Goal: Information Seeking & Learning: Learn about a topic

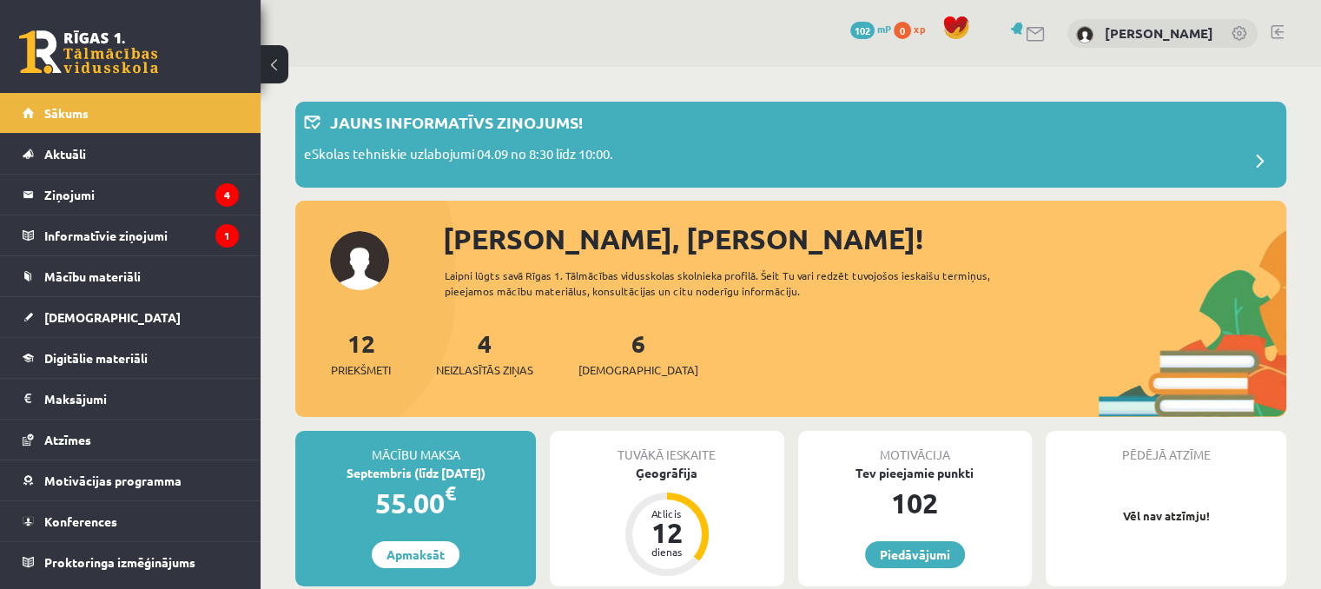
click at [860, 367] on div "12 Priekšmeti 4 Neizlasītās ziņas 6 Ieskaites" at bounding box center [790, 371] width 991 height 93
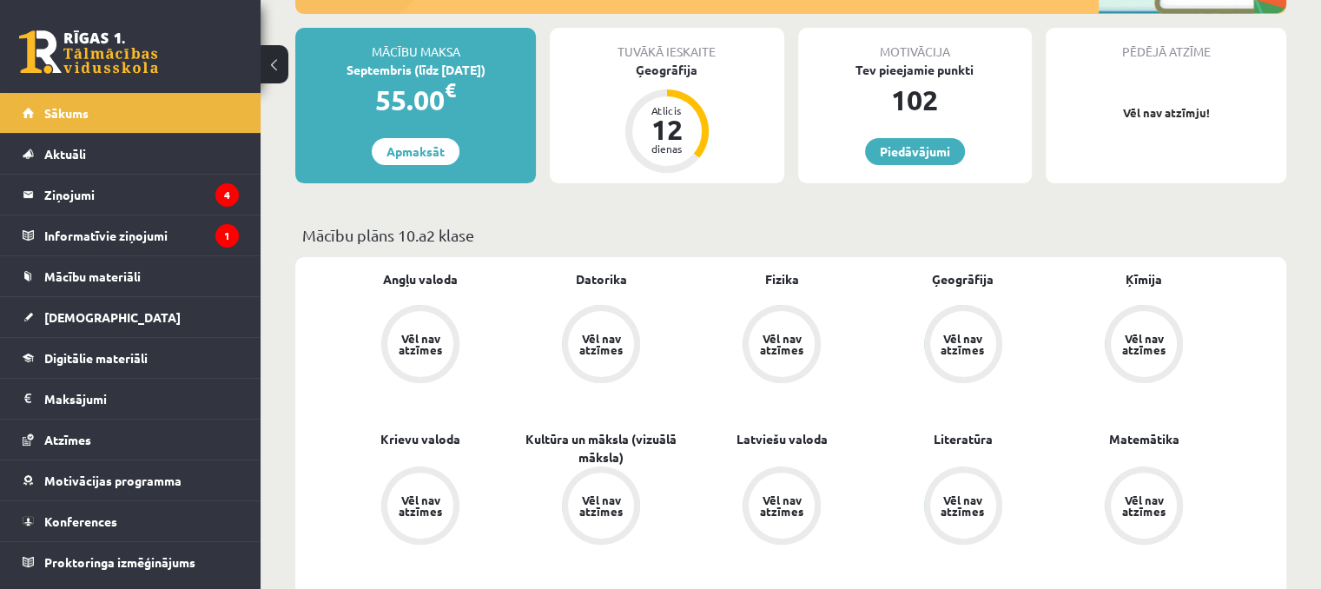
scroll to position [434, 0]
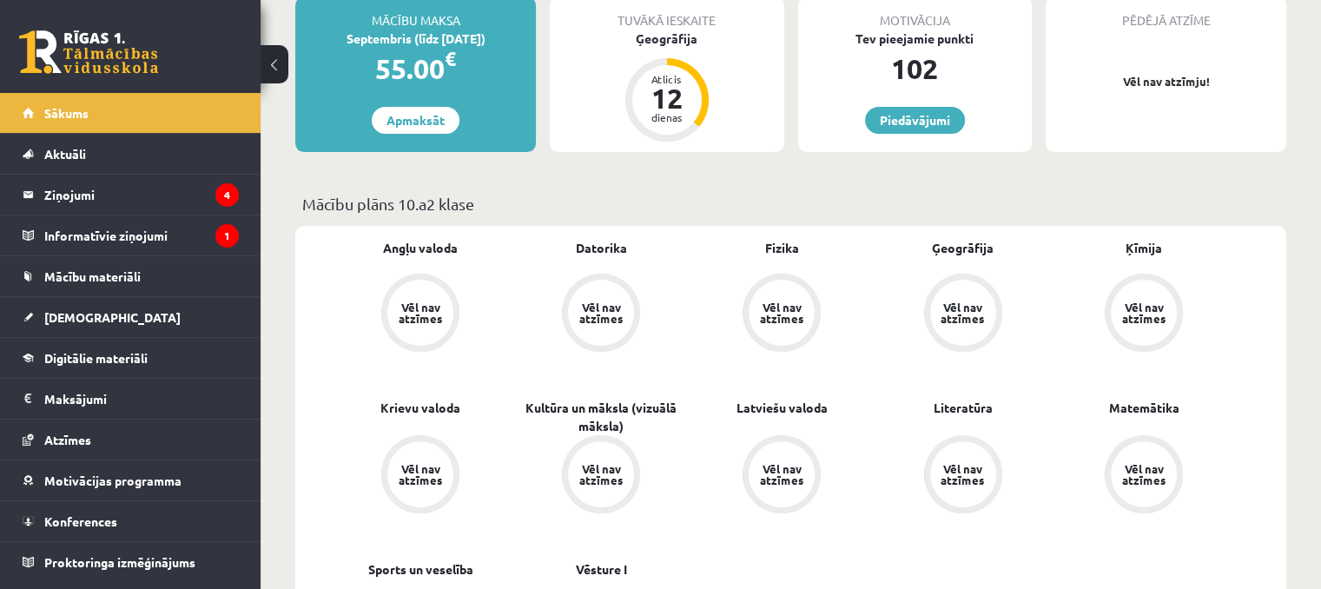
click at [409, 315] on div "Vēl nav atzīmes" at bounding box center [420, 312] width 49 height 23
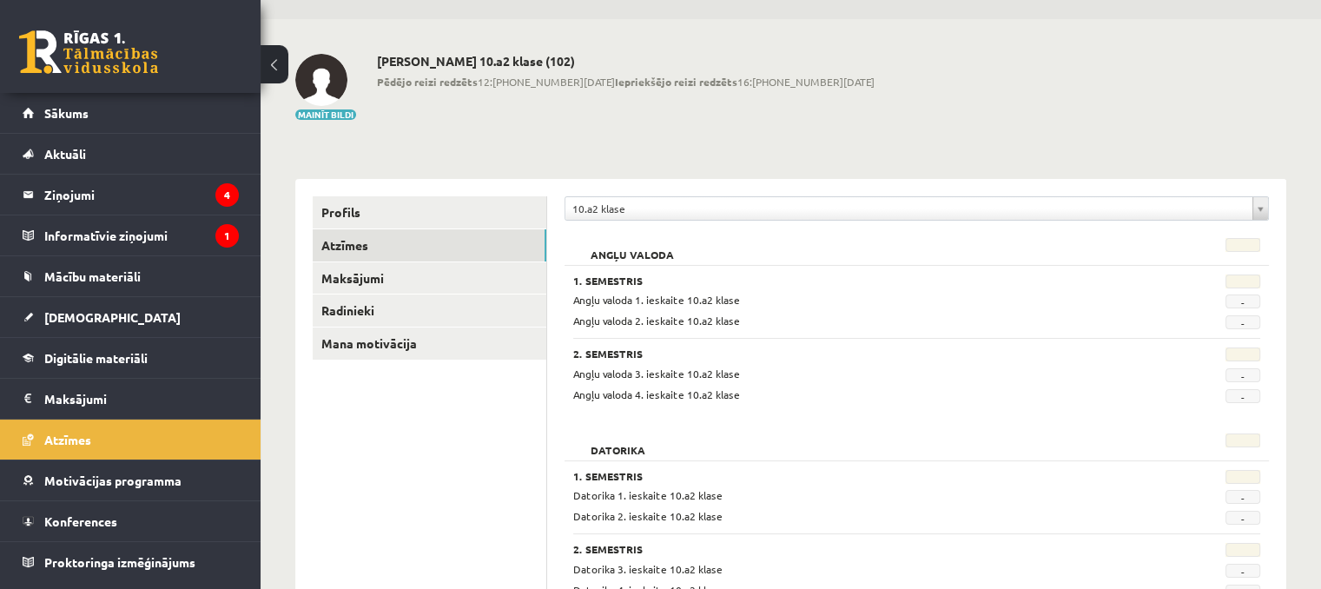
scroll to position [87, 0]
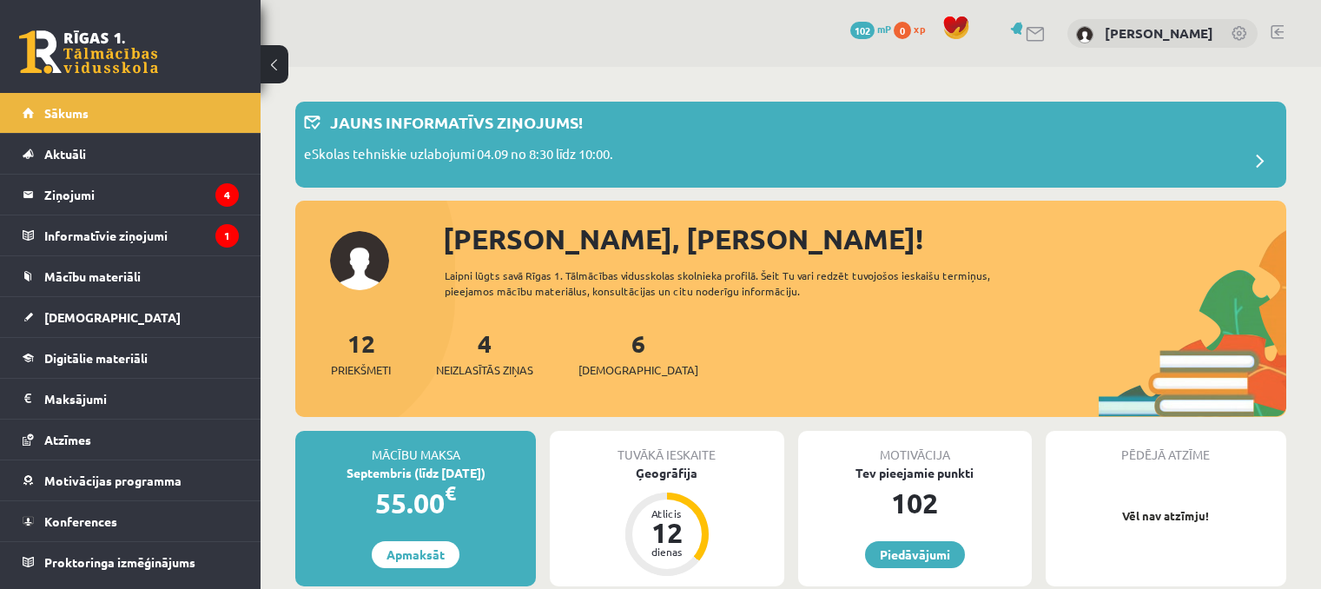
scroll to position [417, 0]
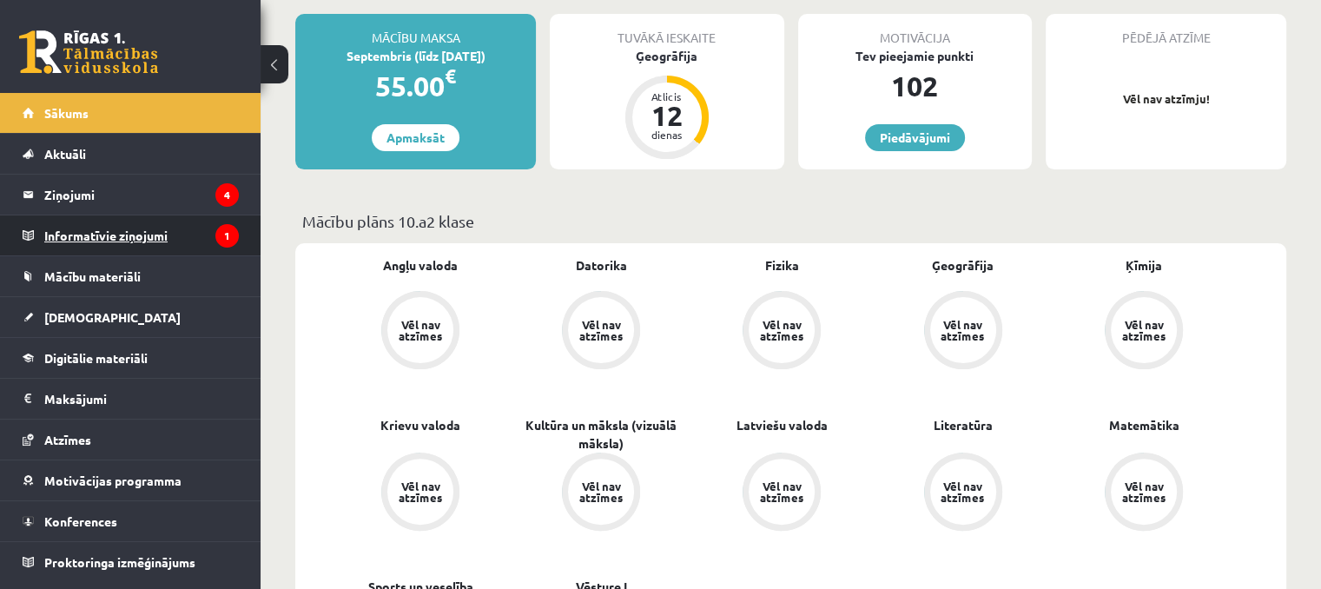
click at [196, 230] on legend "Informatīvie ziņojumi 1" at bounding box center [141, 235] width 194 height 40
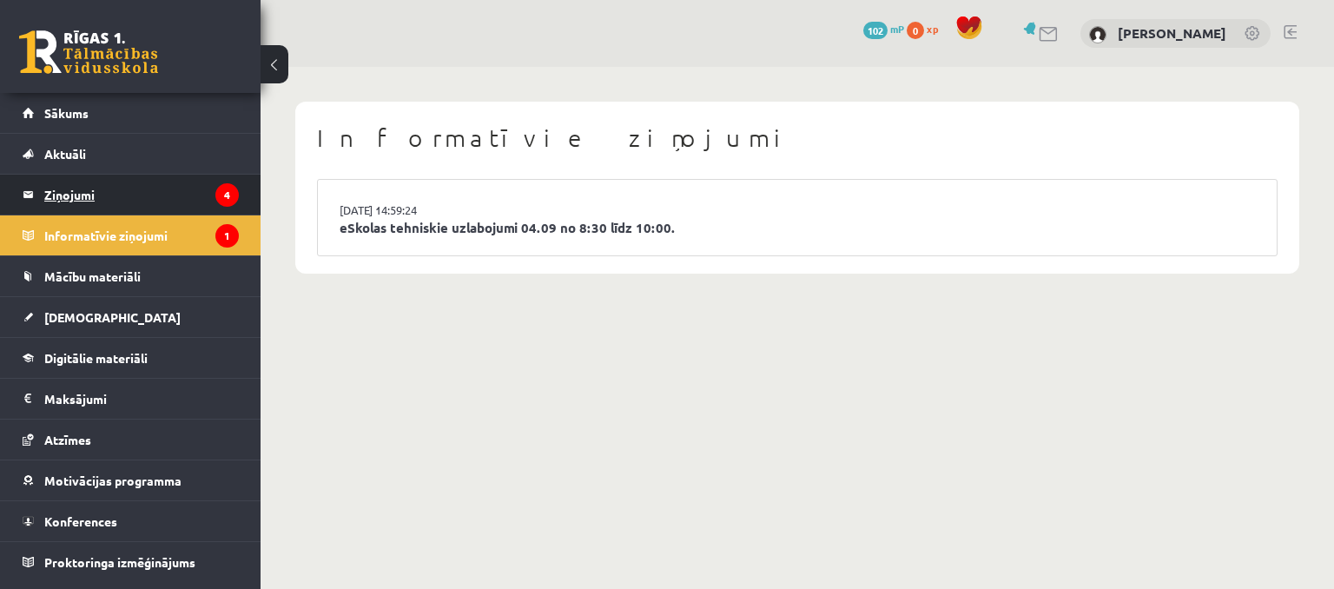
click at [160, 183] on legend "Ziņojumi 4" at bounding box center [141, 195] width 194 height 40
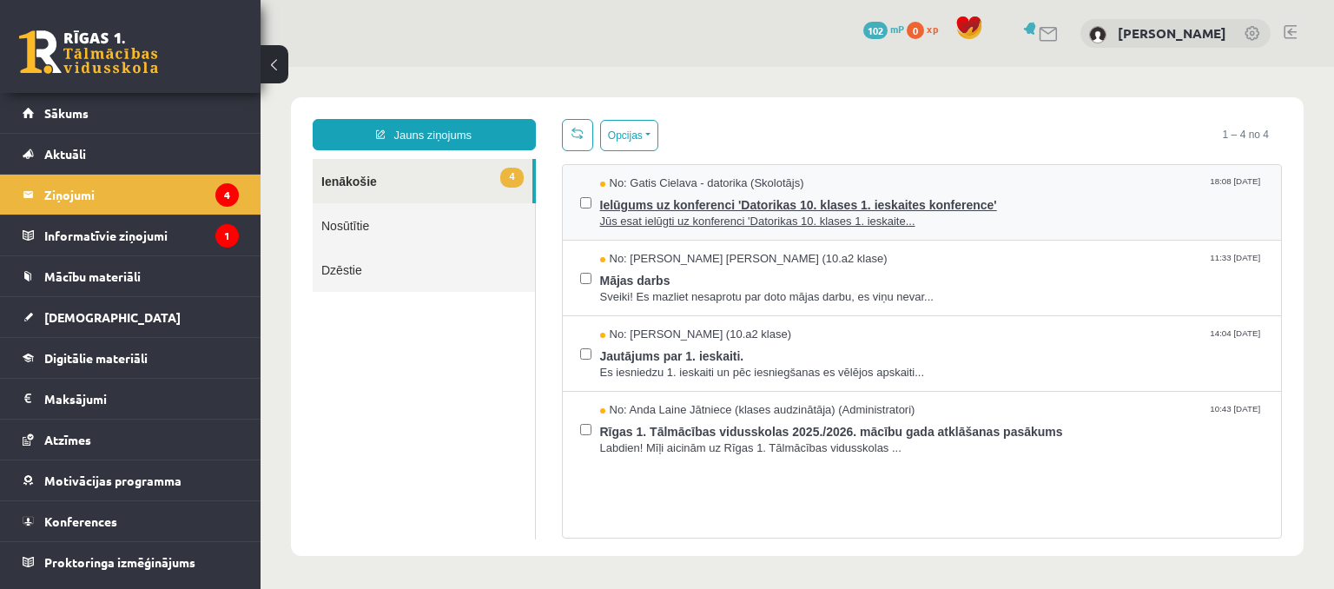
click at [703, 209] on span "Ielūgums uz konferenci 'Datorikas 10. klases 1. ieskaites konference'" at bounding box center [932, 203] width 664 height 22
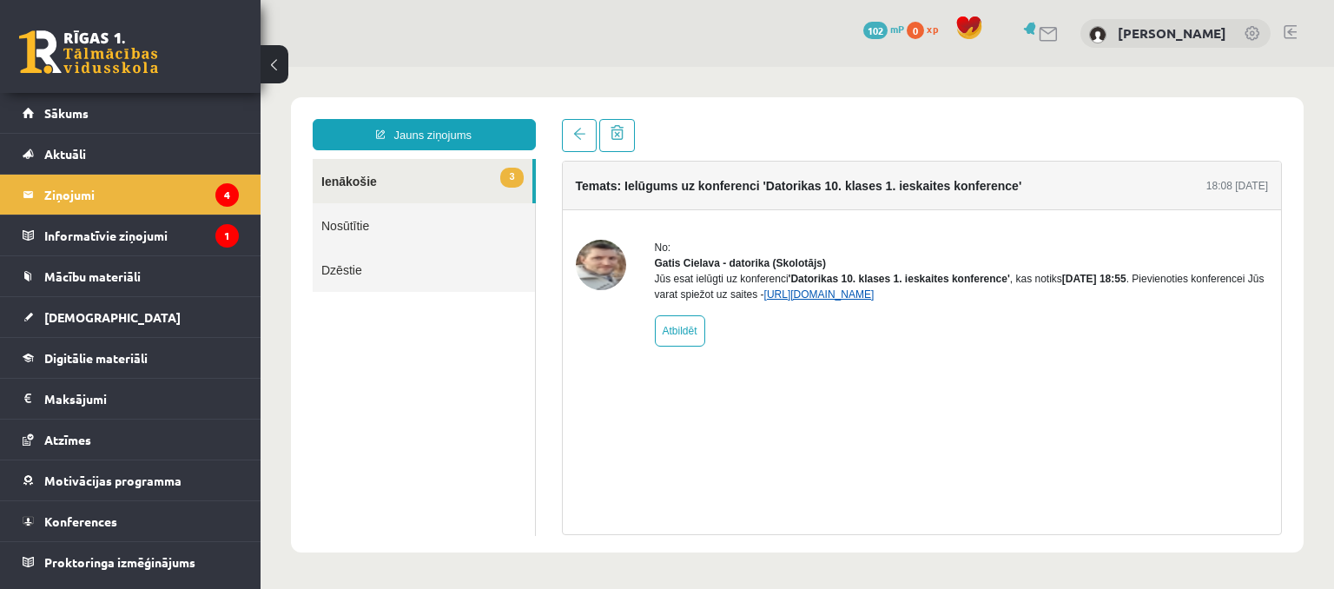
click at [874, 300] on link "https://eskola.r1tv.lv/conferences/4490/join" at bounding box center [819, 294] width 110 height 12
click at [609, 265] on img at bounding box center [601, 265] width 50 height 50
click at [127, 227] on legend "Informatīvie ziņojumi 1" at bounding box center [141, 235] width 194 height 40
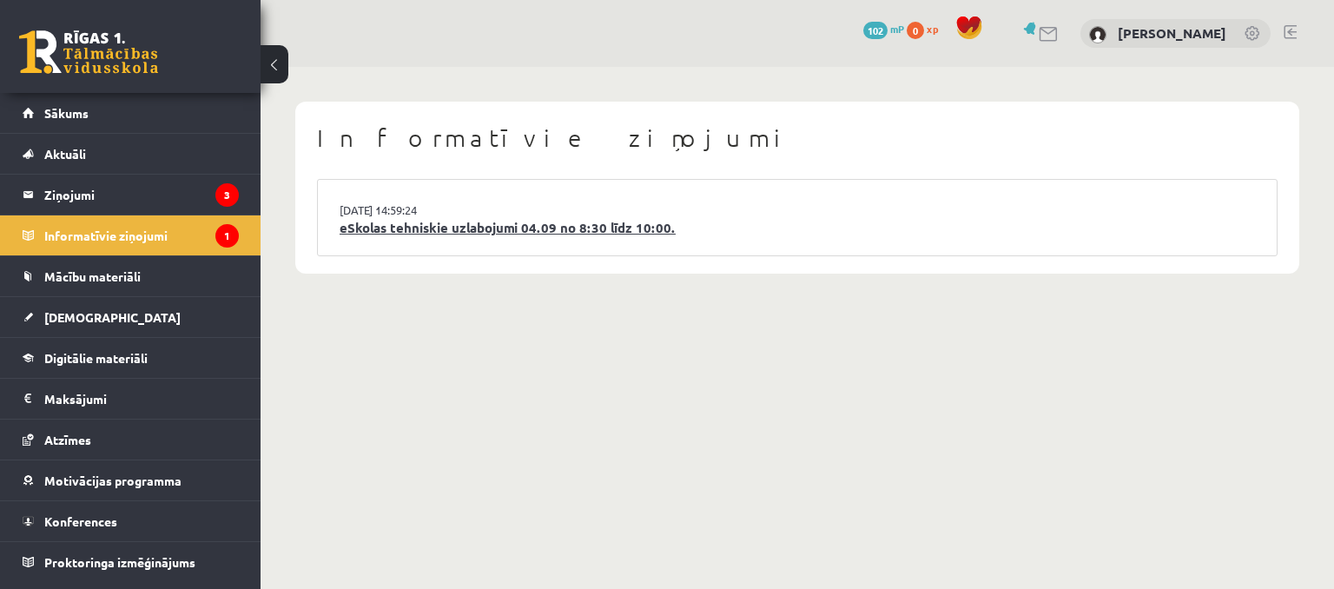
click at [531, 227] on link "eSkolas tehniskie uzlabojumi 04.09 no 8:30 līdz 10:00." at bounding box center [797, 228] width 915 height 20
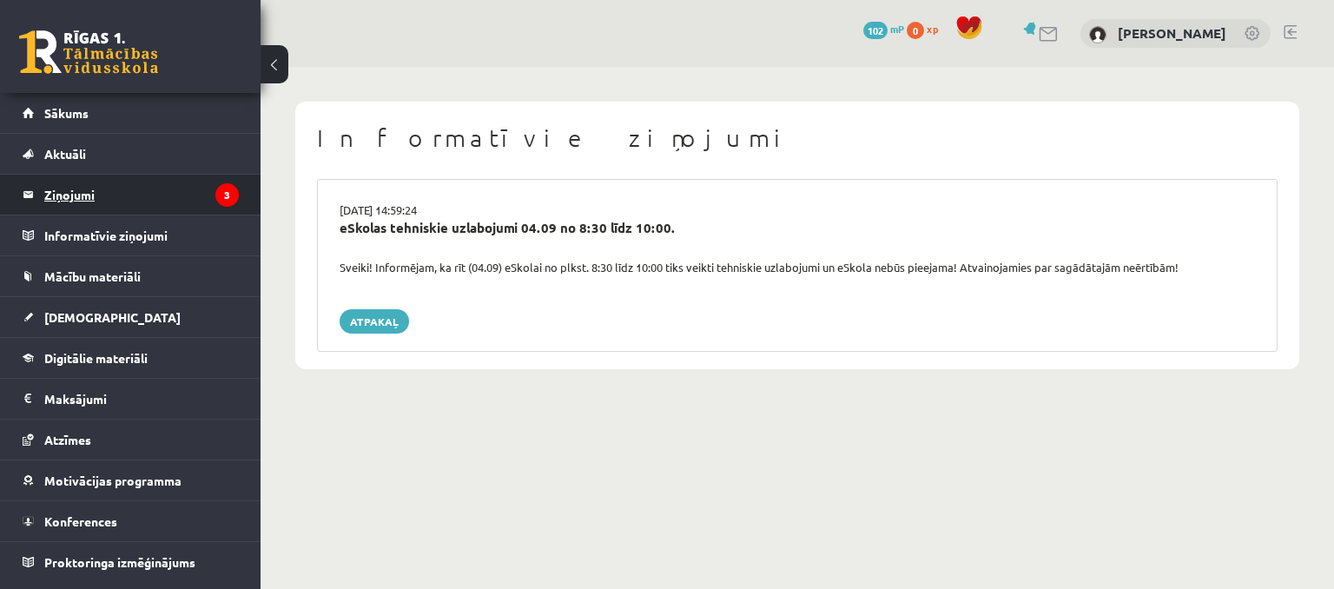
click at [171, 188] on legend "Ziņojumi 3" at bounding box center [141, 195] width 194 height 40
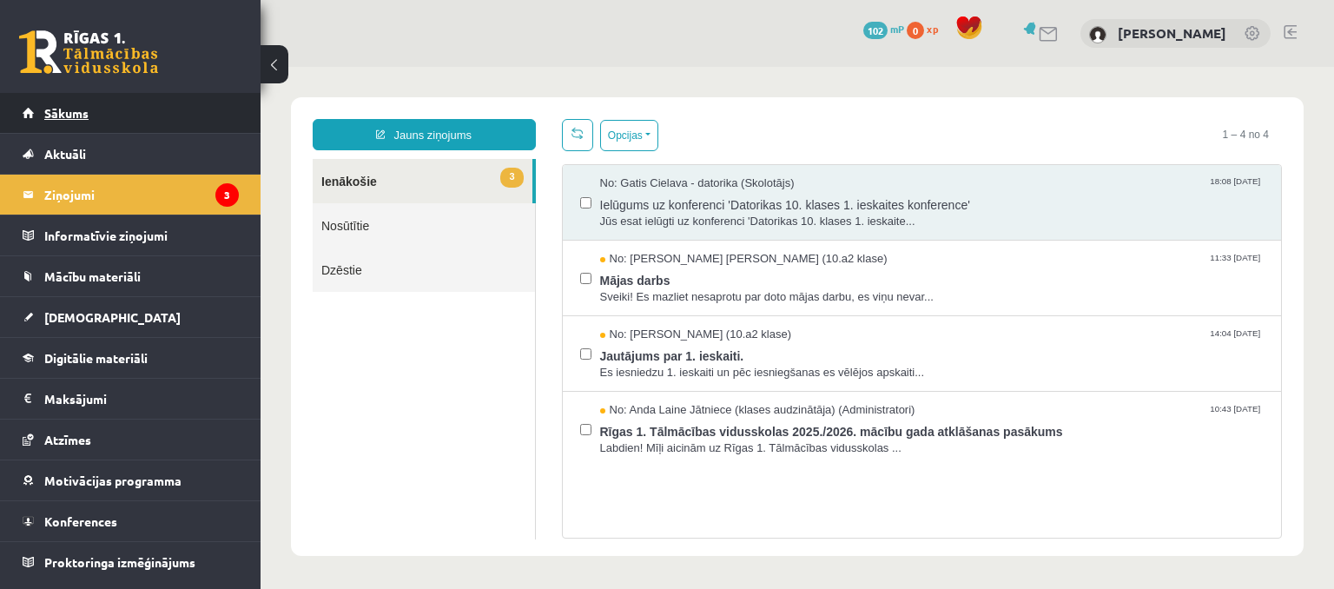
click at [163, 113] on link "Sākums" at bounding box center [131, 113] width 216 height 40
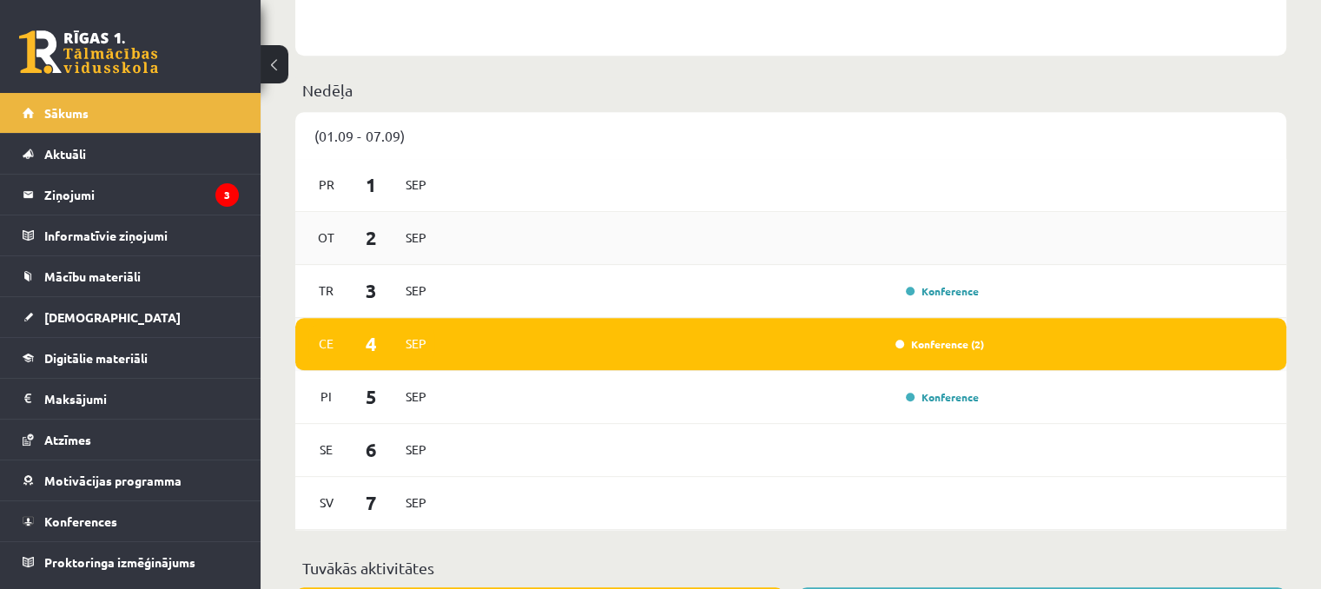
scroll to position [1042, 0]
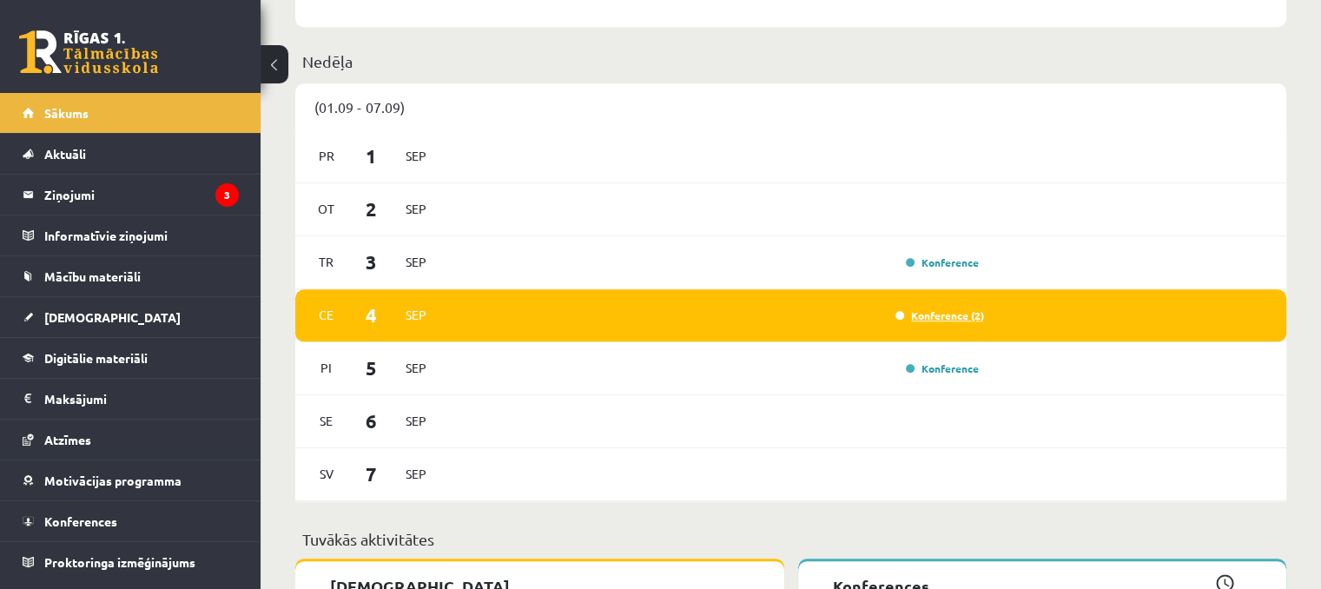
click at [926, 316] on link "Konference (2)" at bounding box center [939, 315] width 89 height 14
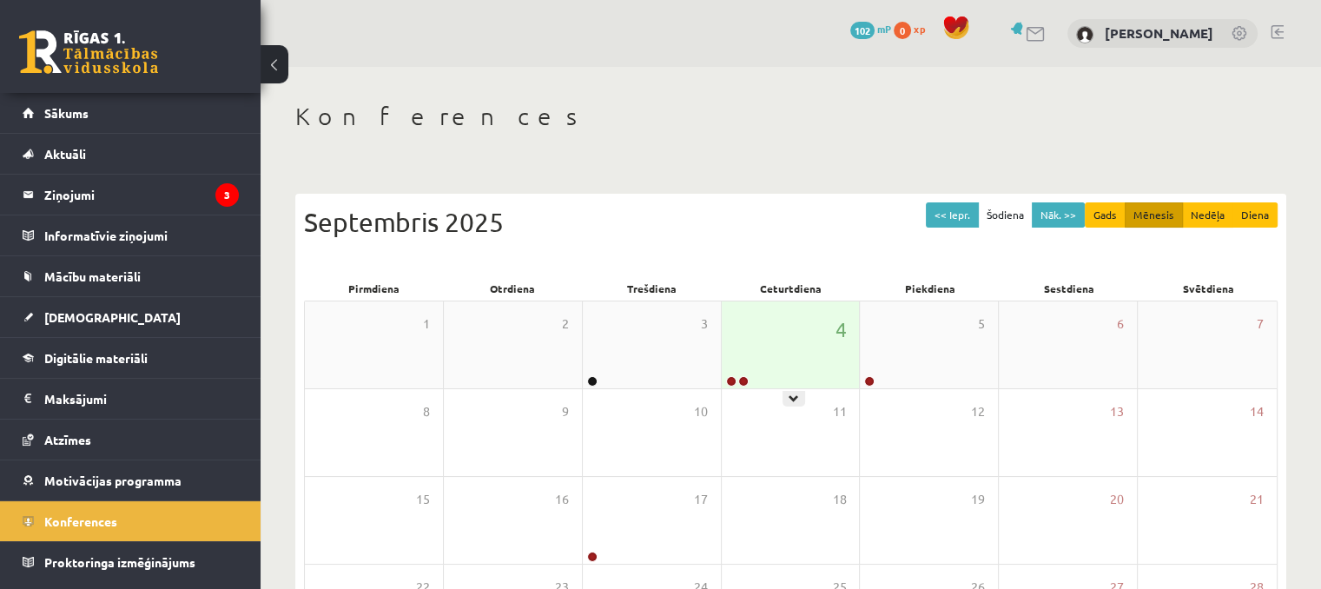
click at [742, 325] on div "4" at bounding box center [791, 344] width 138 height 87
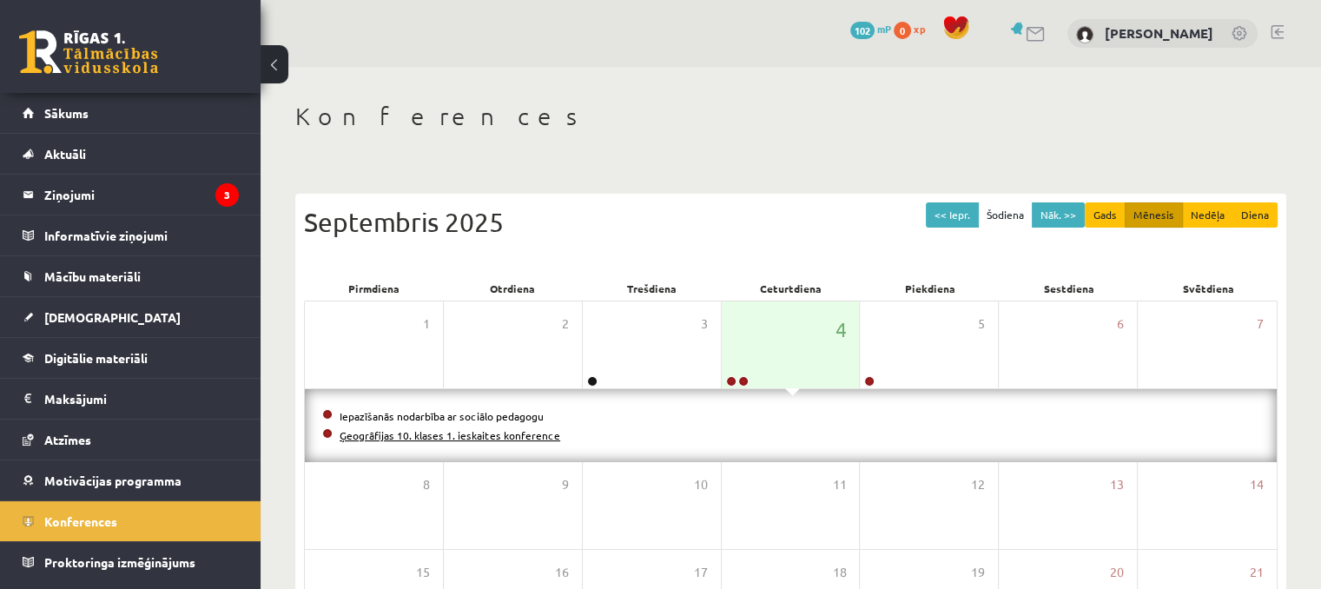
click at [478, 432] on link "Ģeogrāfijas 10. klases 1. ieskaites konference" at bounding box center [450, 435] width 221 height 14
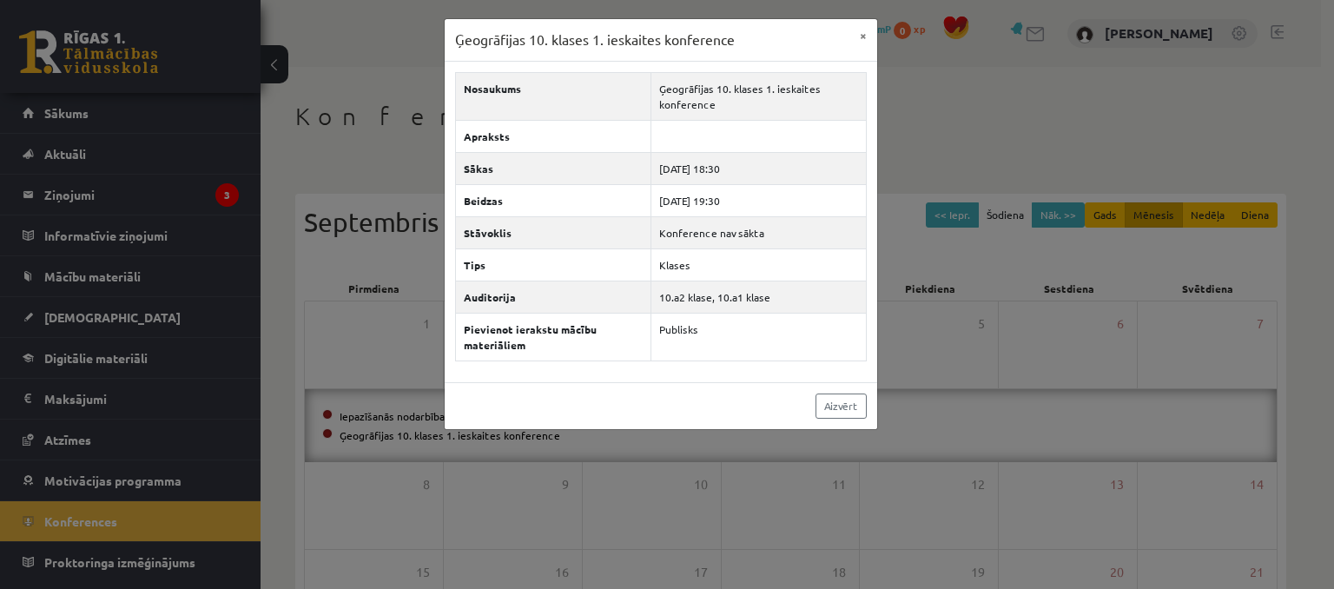
click at [959, 306] on div "Ģeogrāfijas 10. klases 1. ieskaites konference × Nosaukums Ģeogrāfijas 10. klas…" at bounding box center [667, 294] width 1334 height 589
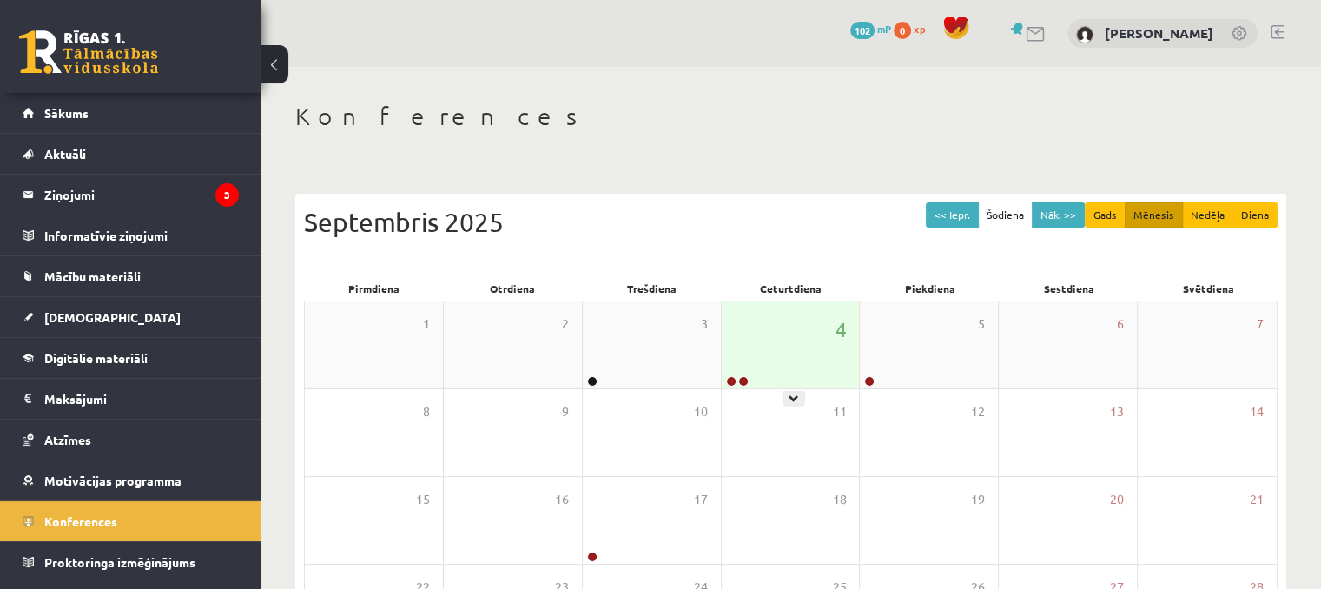
click at [759, 340] on div "4" at bounding box center [791, 344] width 138 height 87
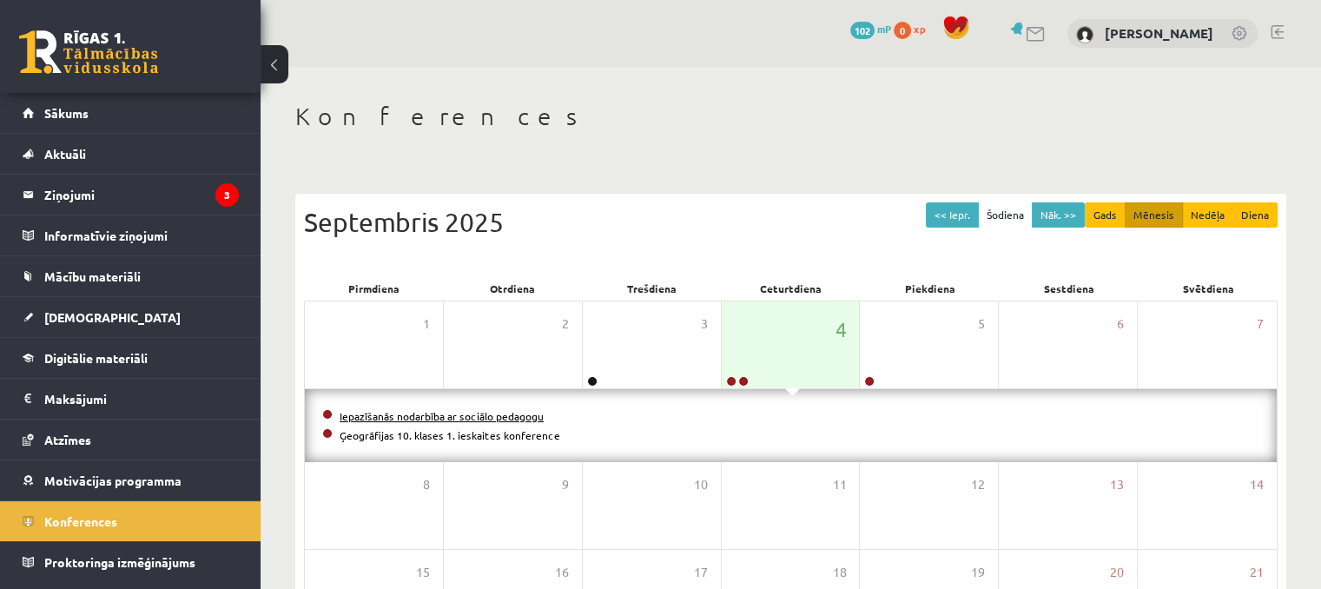
click at [488, 411] on link "Iepazīšanās nodarbība ar sociālo pedagogu" at bounding box center [442, 416] width 204 height 14
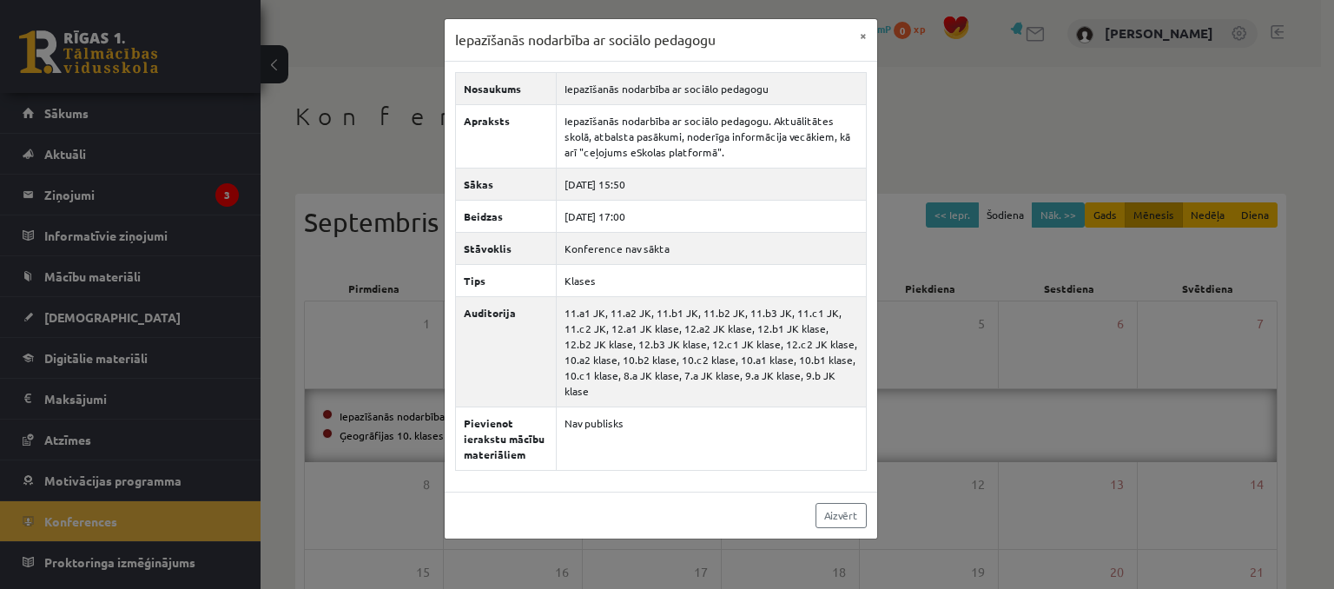
click at [969, 122] on div "Iepazīšanās nodarbība ar sociālo pedagogu × Nosaukums Iepazīšanās nodarbība ar …" at bounding box center [667, 294] width 1334 height 589
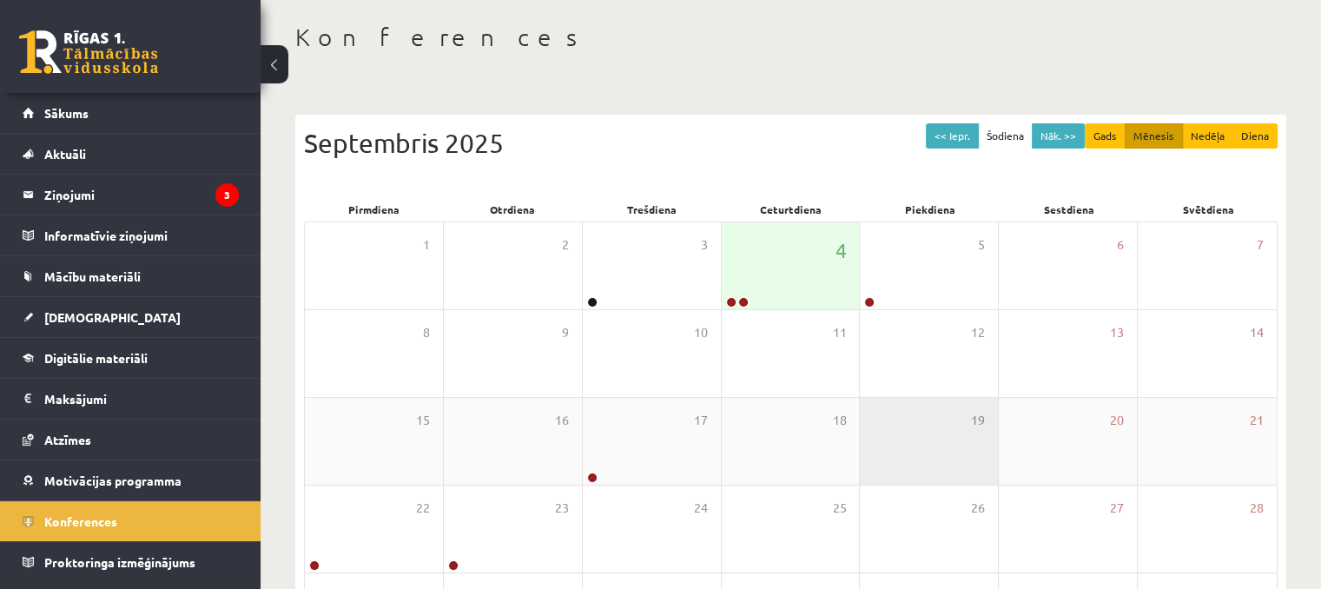
scroll to position [240, 0]
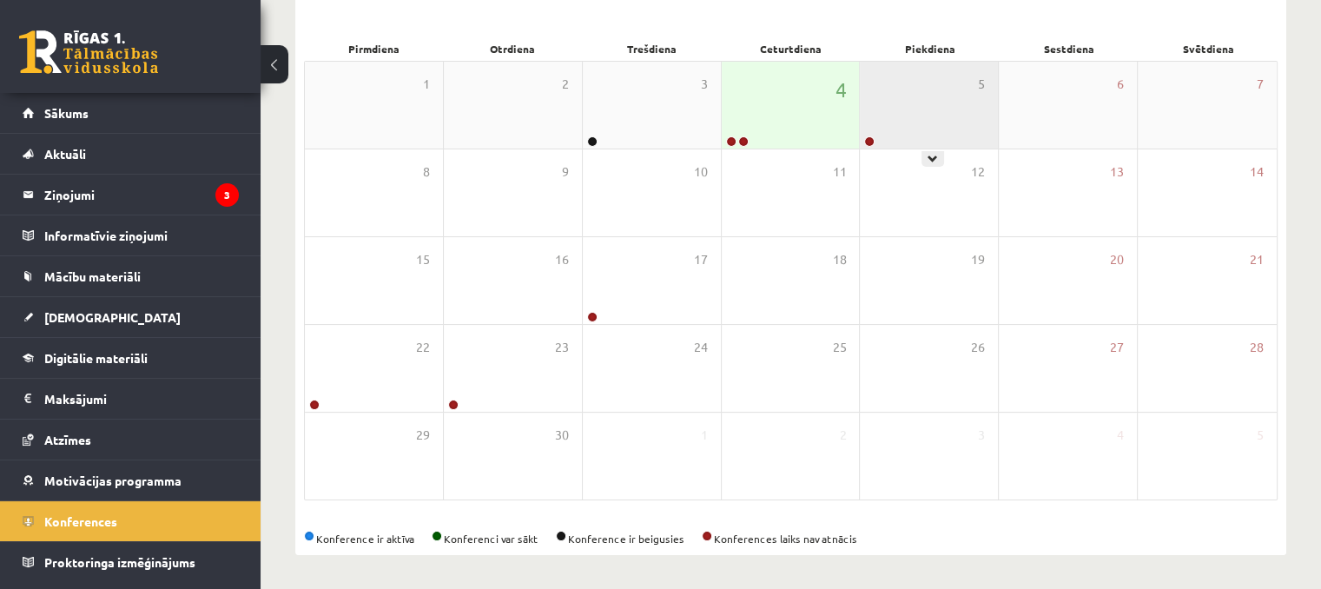
click at [929, 154] on icon at bounding box center [932, 159] width 10 height 10
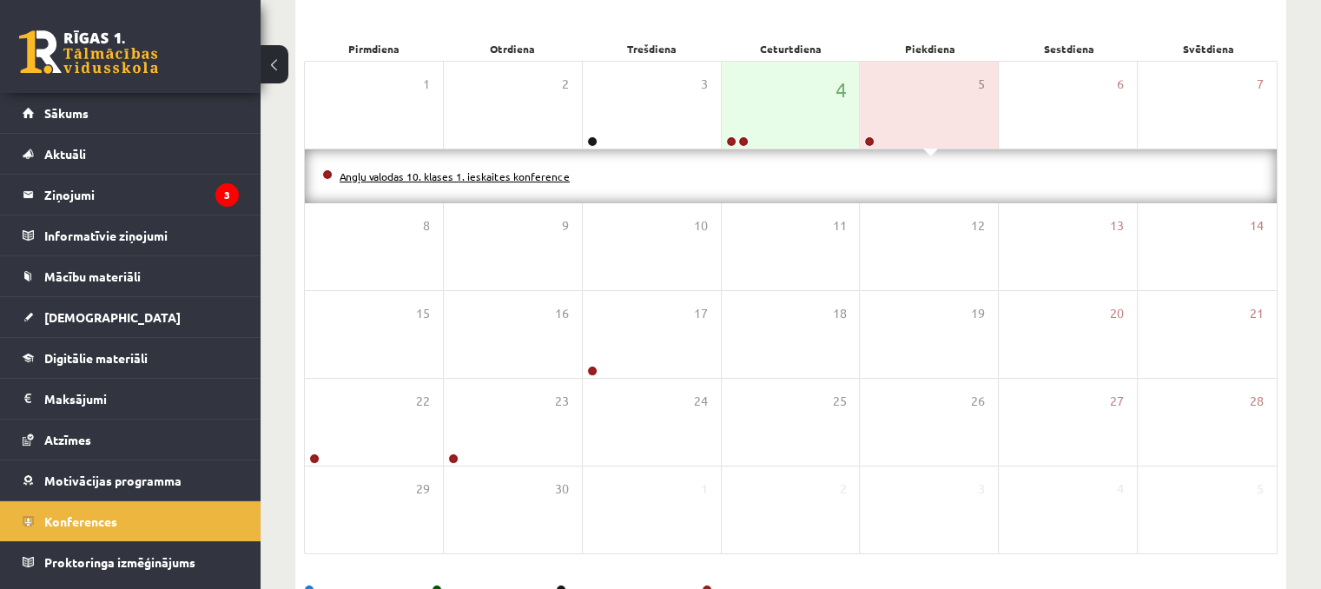
click at [498, 173] on link "Angļu valodas 10. klases 1. ieskaites konference" at bounding box center [455, 176] width 230 height 14
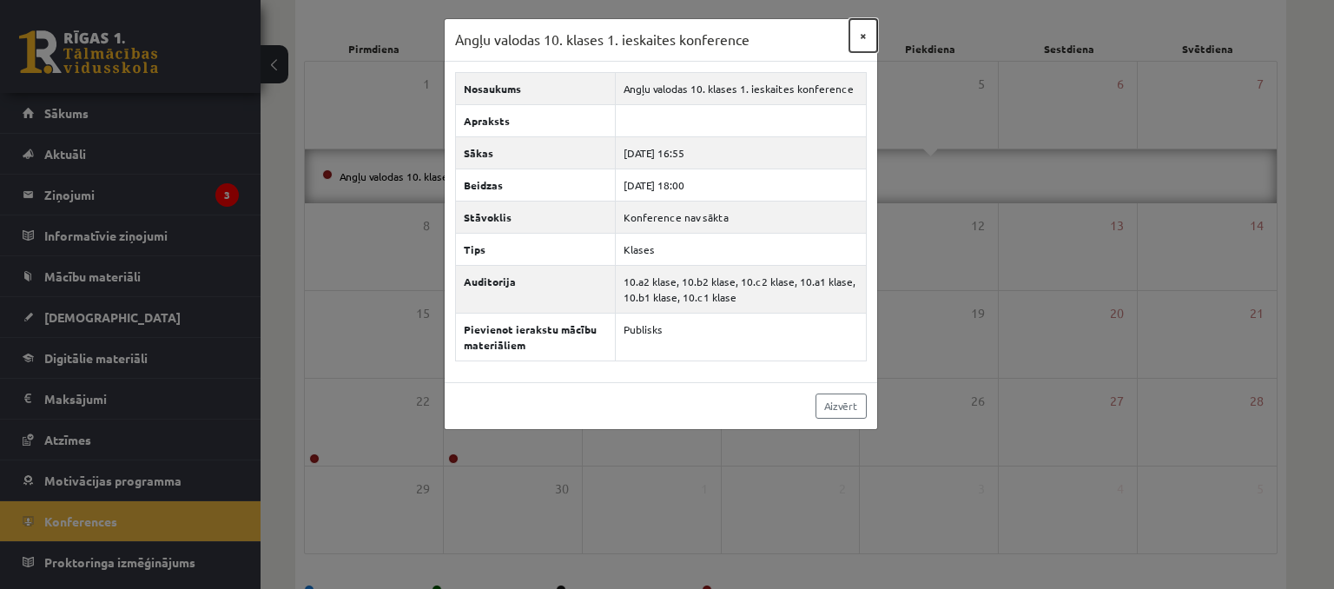
click at [864, 32] on button "×" at bounding box center [863, 35] width 28 height 33
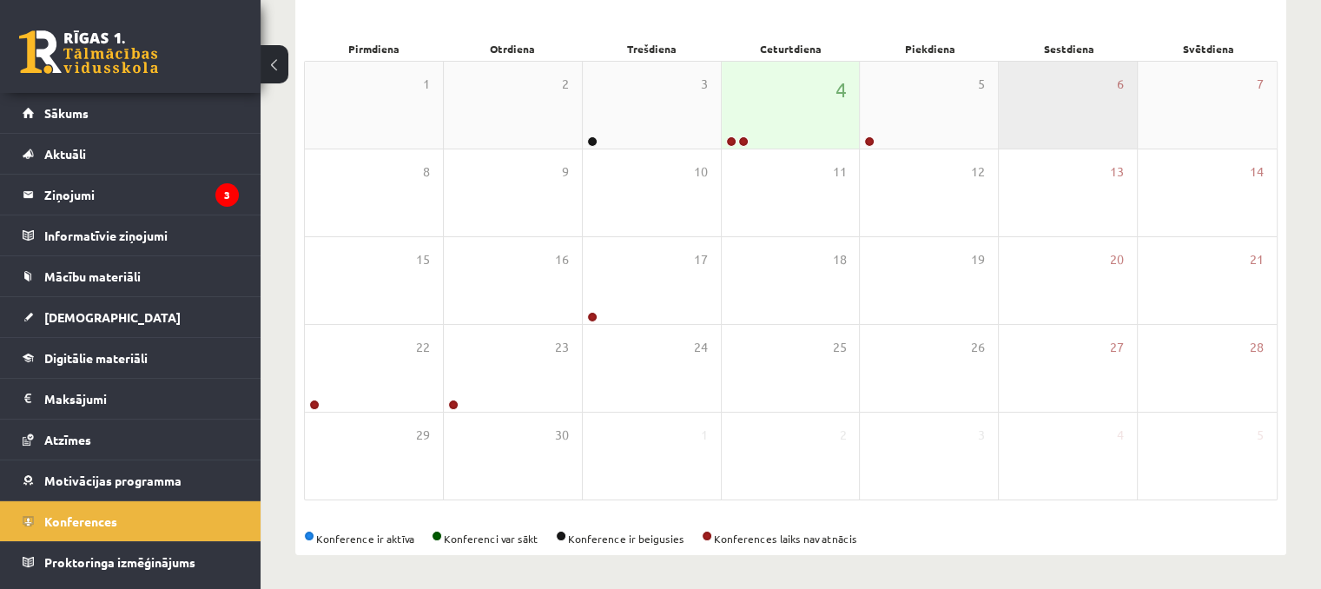
click at [1070, 105] on div "6" at bounding box center [1068, 105] width 138 height 87
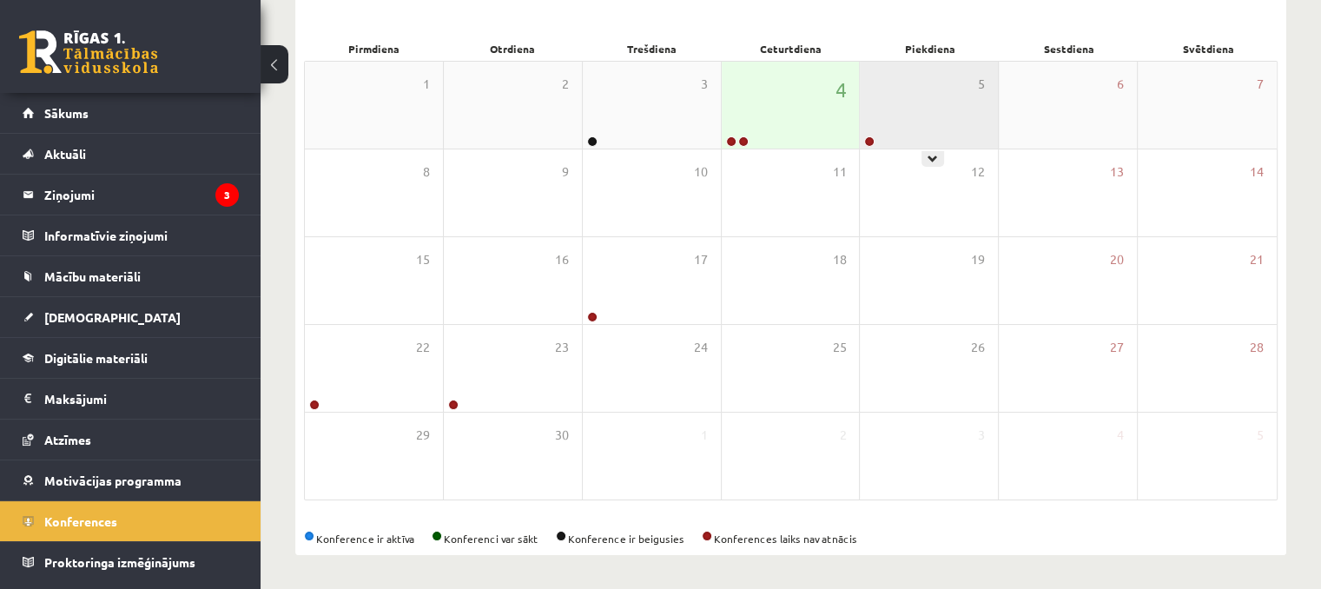
click at [934, 142] on div "5" at bounding box center [929, 105] width 138 height 87
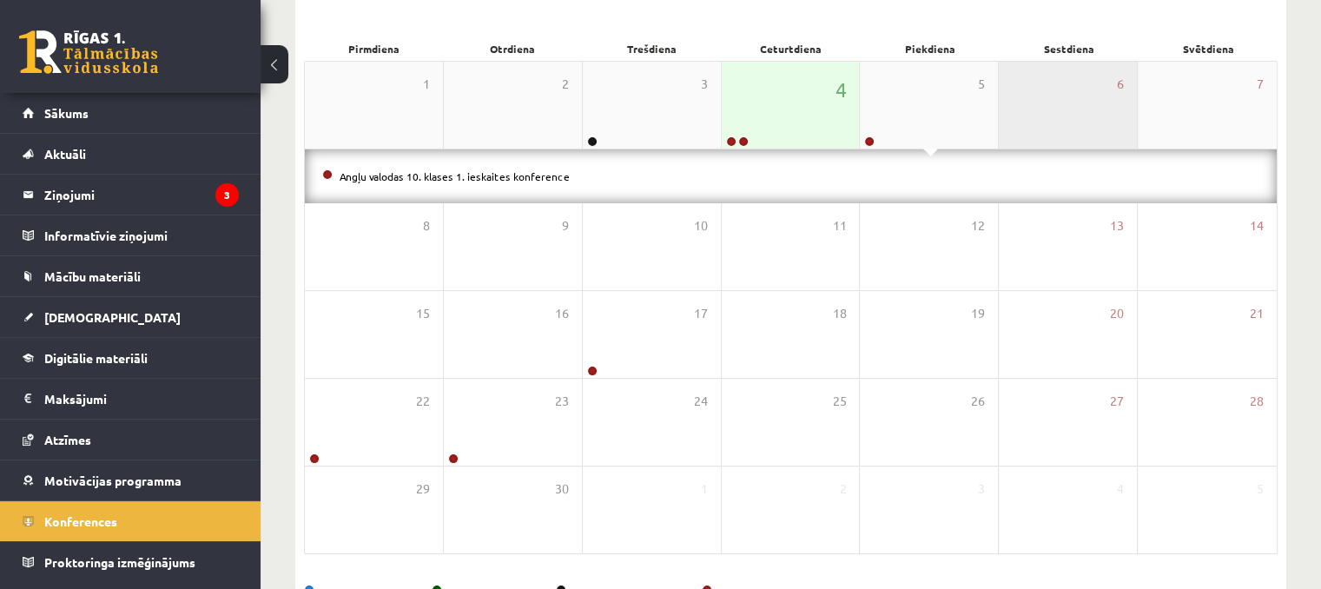
click at [1083, 122] on div "6" at bounding box center [1068, 105] width 138 height 87
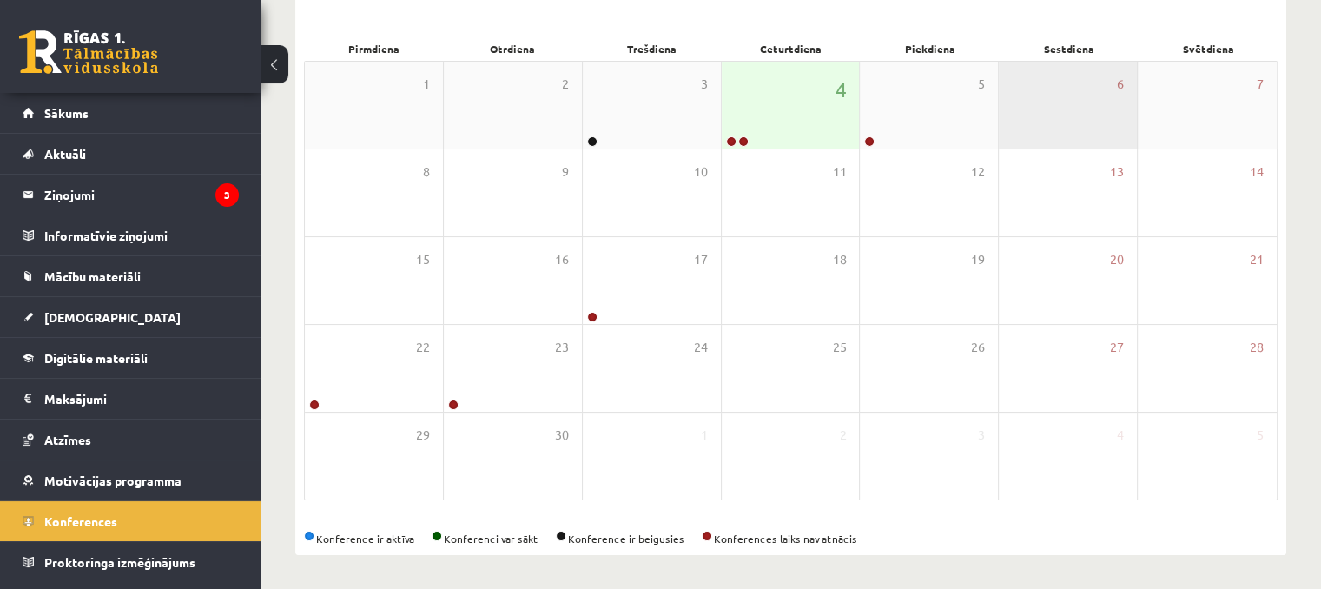
click at [1087, 120] on div "6" at bounding box center [1068, 105] width 138 height 87
click at [1089, 118] on div "6" at bounding box center [1068, 105] width 138 height 87
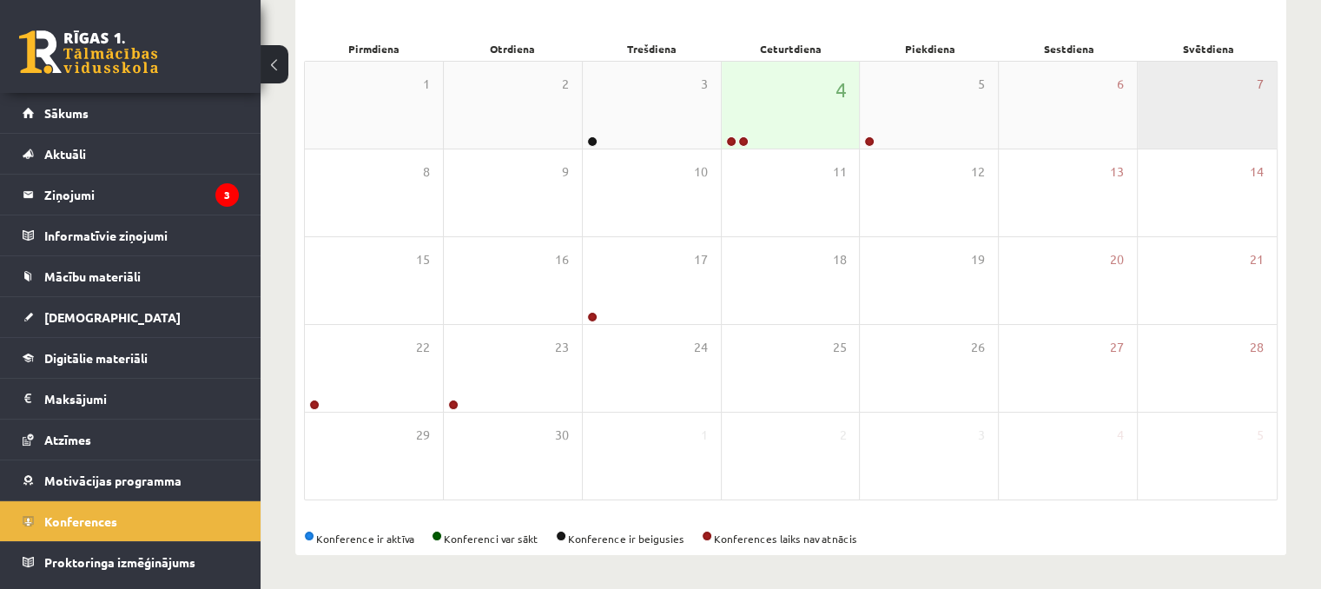
click at [1138, 114] on div "7" at bounding box center [1206, 105] width 139 height 87
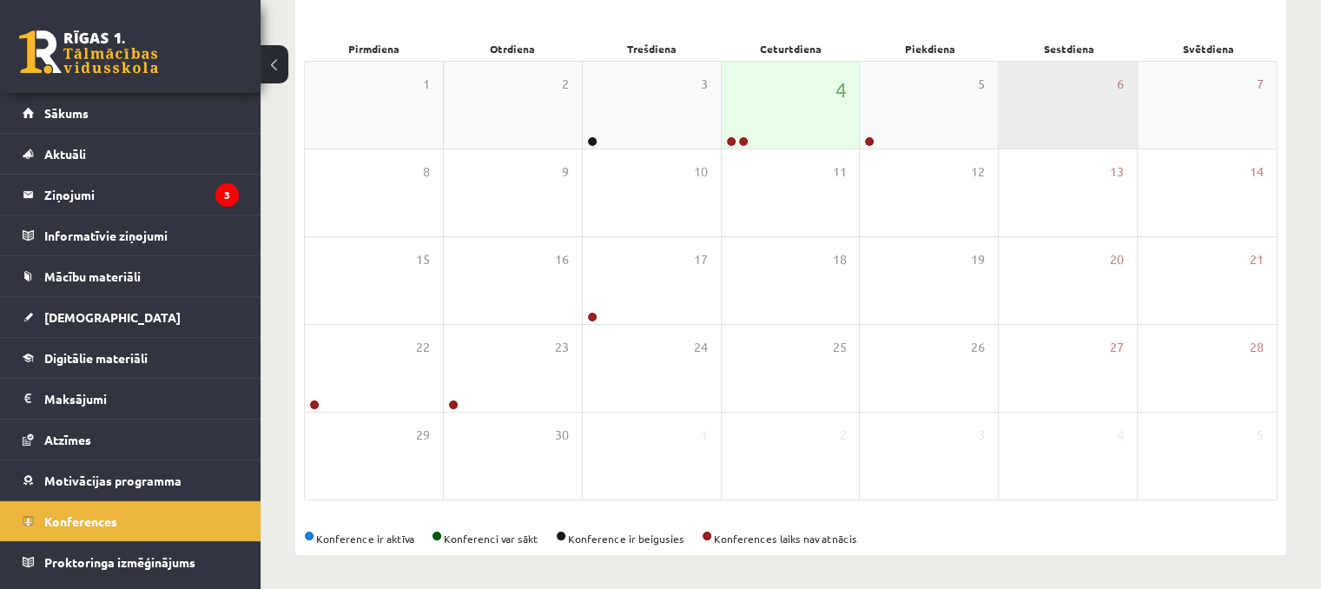
click at [1045, 127] on div "6" at bounding box center [1068, 105] width 138 height 87
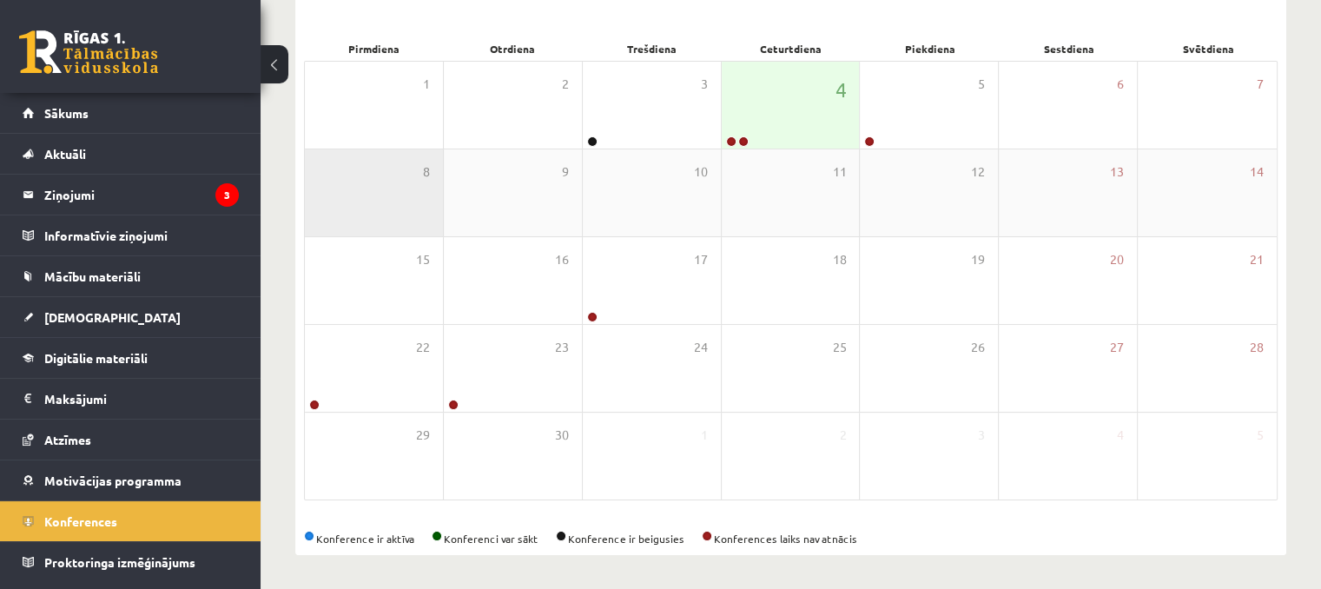
click at [401, 202] on div "8" at bounding box center [374, 192] width 138 height 87
click at [406, 206] on div "8" at bounding box center [374, 192] width 138 height 87
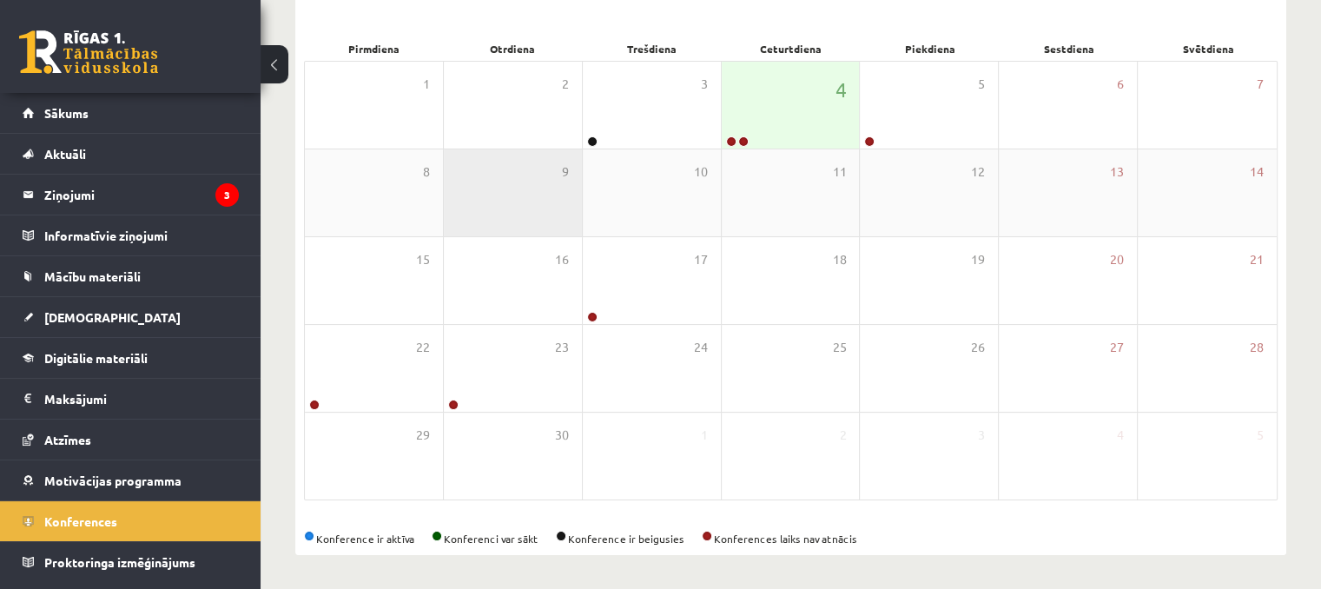
click at [538, 199] on div "9" at bounding box center [513, 192] width 138 height 87
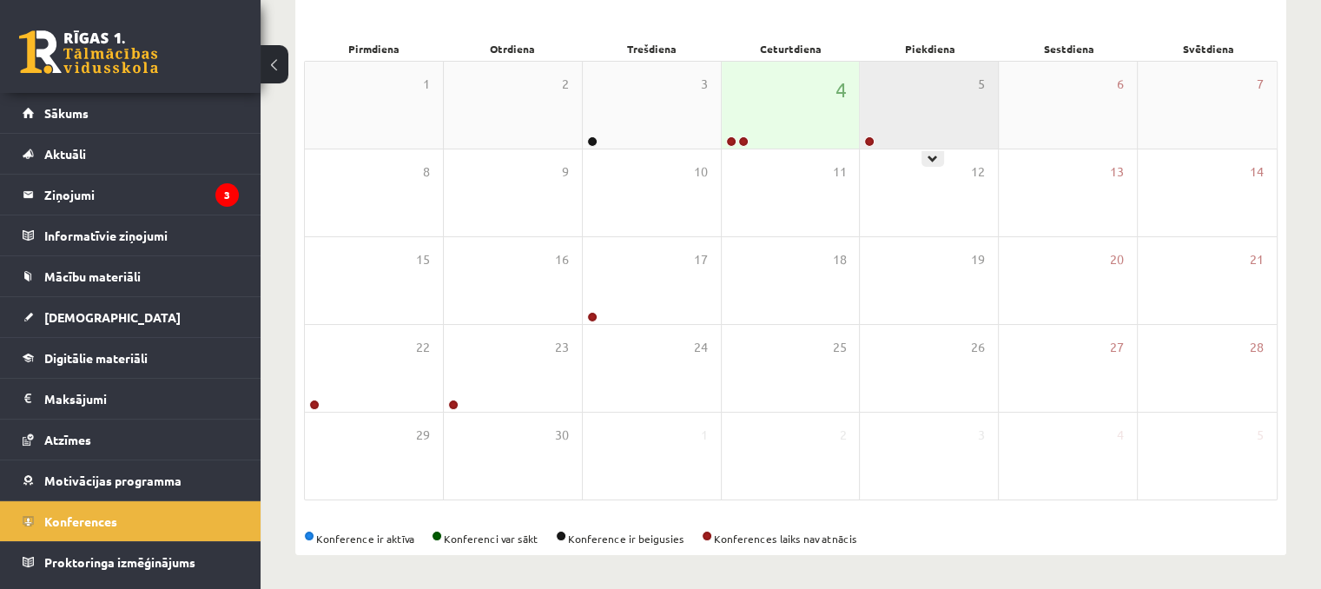
click at [884, 109] on div "5" at bounding box center [929, 105] width 138 height 87
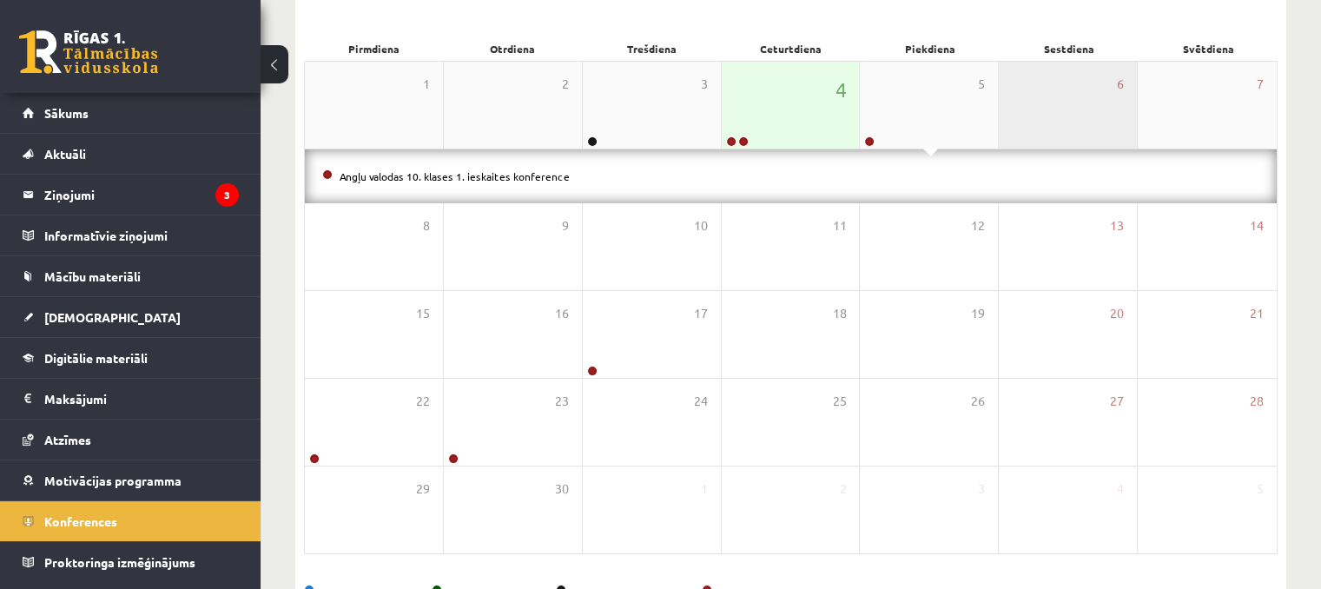
drag, startPoint x: 1042, startPoint y: 122, endPoint x: 1055, endPoint y: 122, distance: 13.1
click at [1043, 122] on div "6" at bounding box center [1068, 105] width 138 height 87
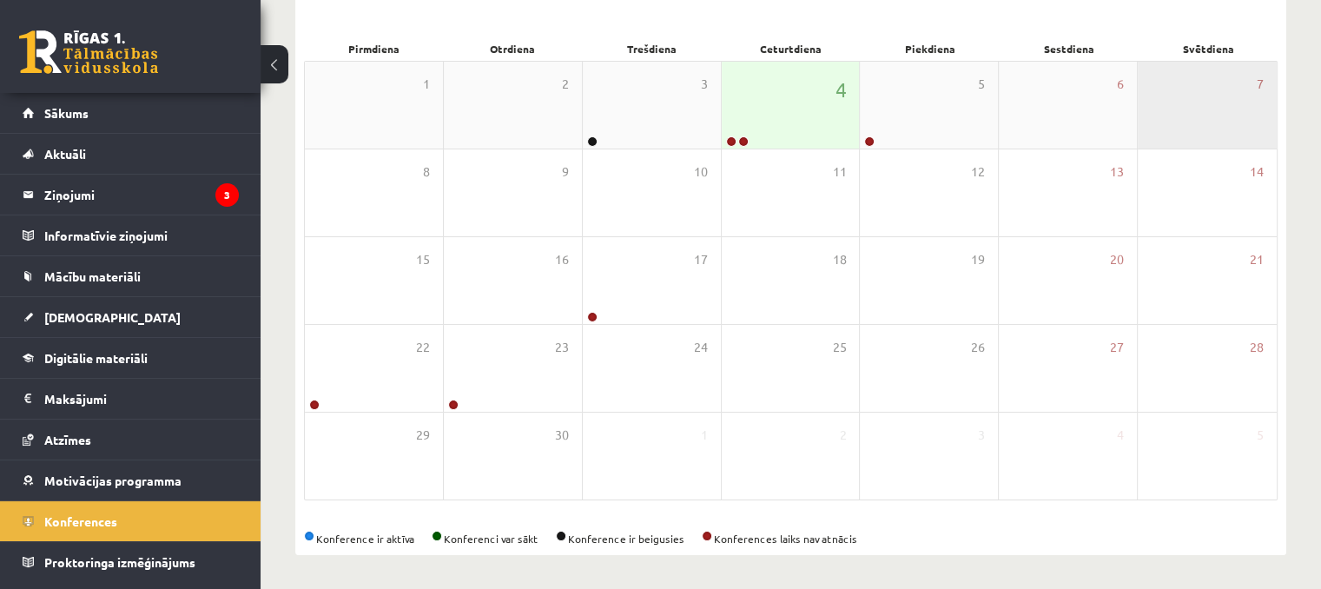
click at [1219, 122] on div "7" at bounding box center [1206, 105] width 139 height 87
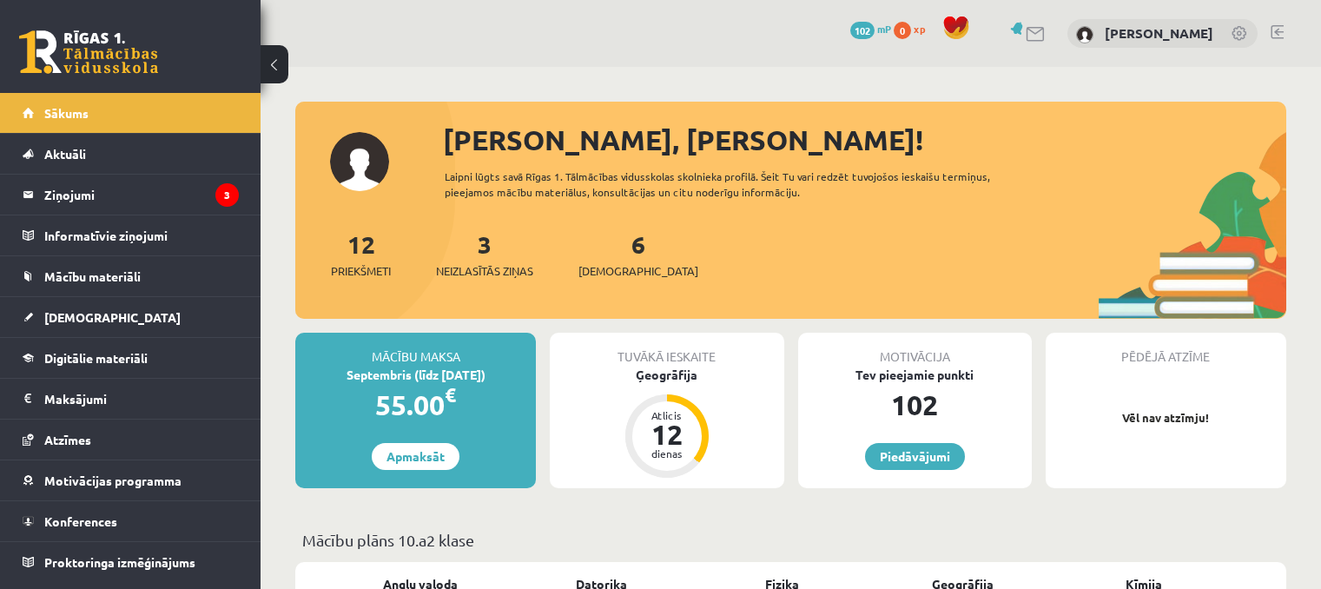
scroll to position [1042, 0]
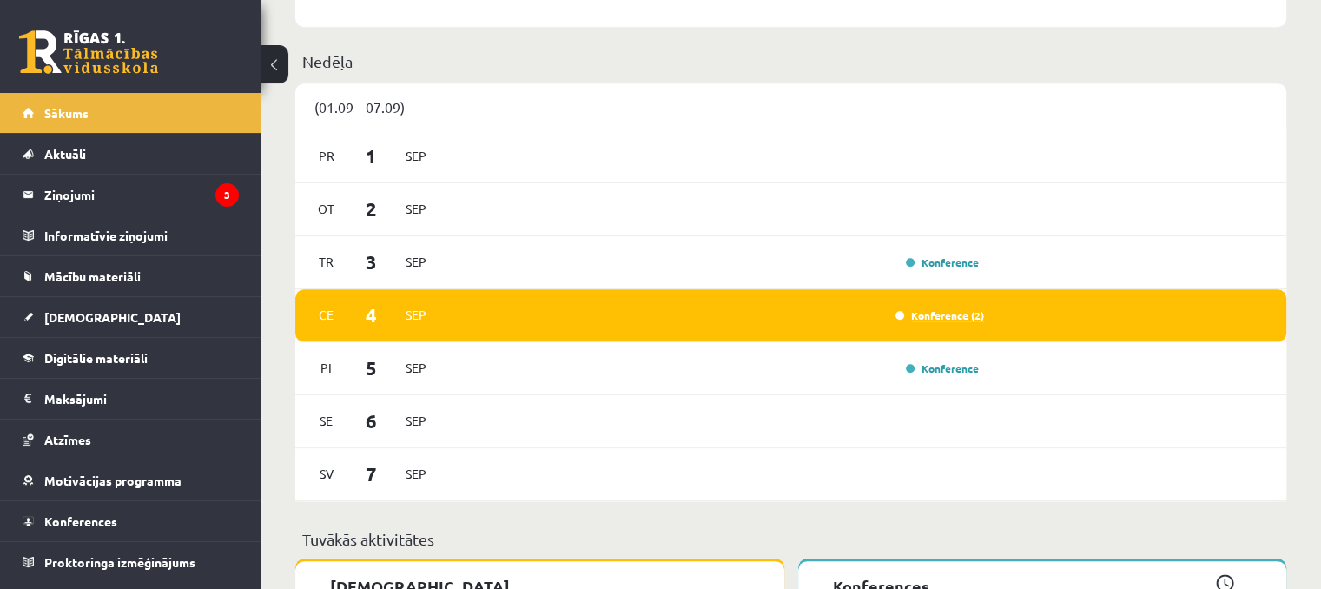
click at [943, 318] on link "Konference (2)" at bounding box center [939, 315] width 89 height 14
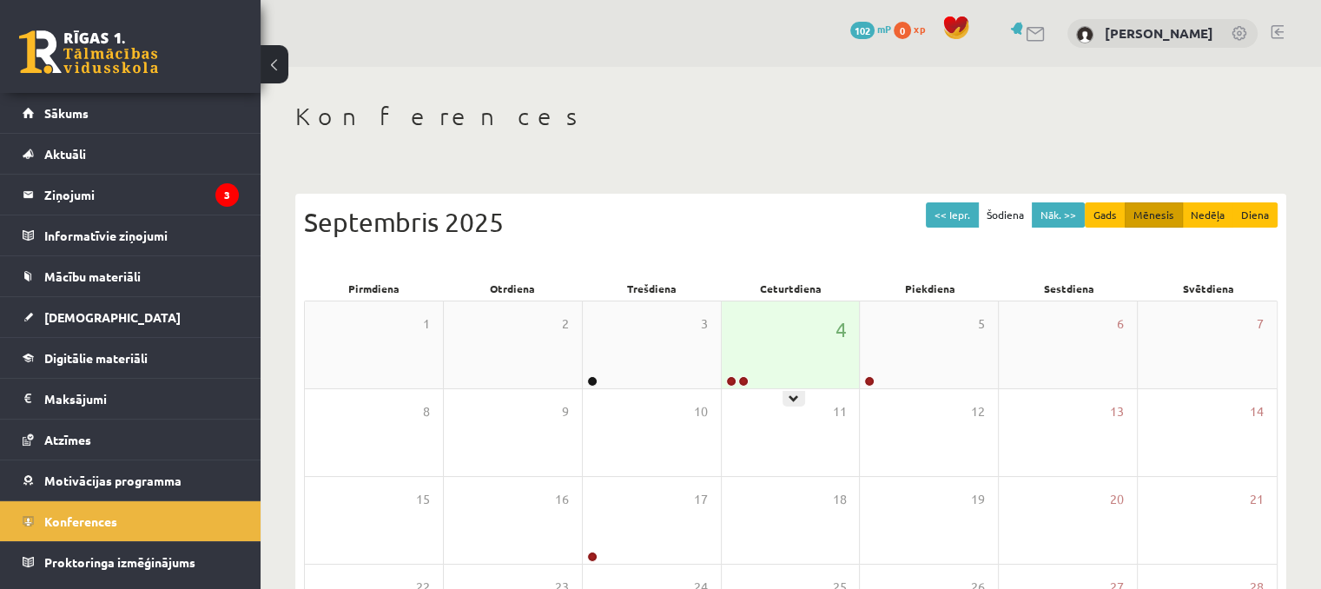
click at [792, 381] on div "4" at bounding box center [791, 344] width 138 height 87
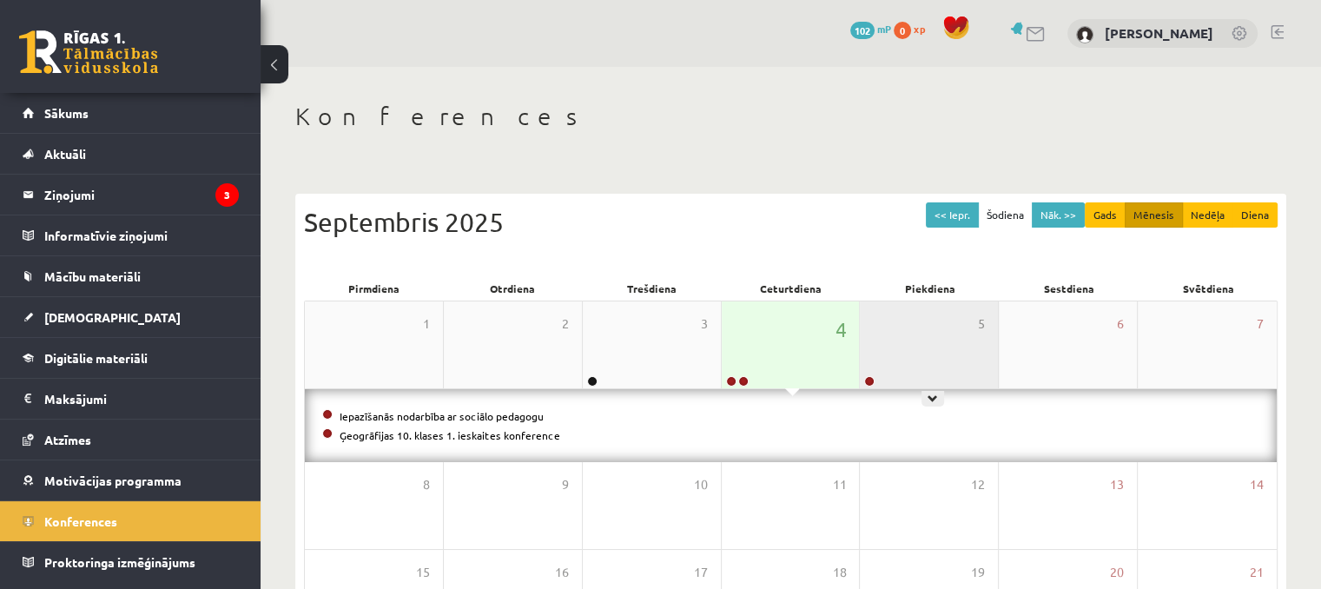
click at [897, 345] on div "5" at bounding box center [929, 344] width 138 height 87
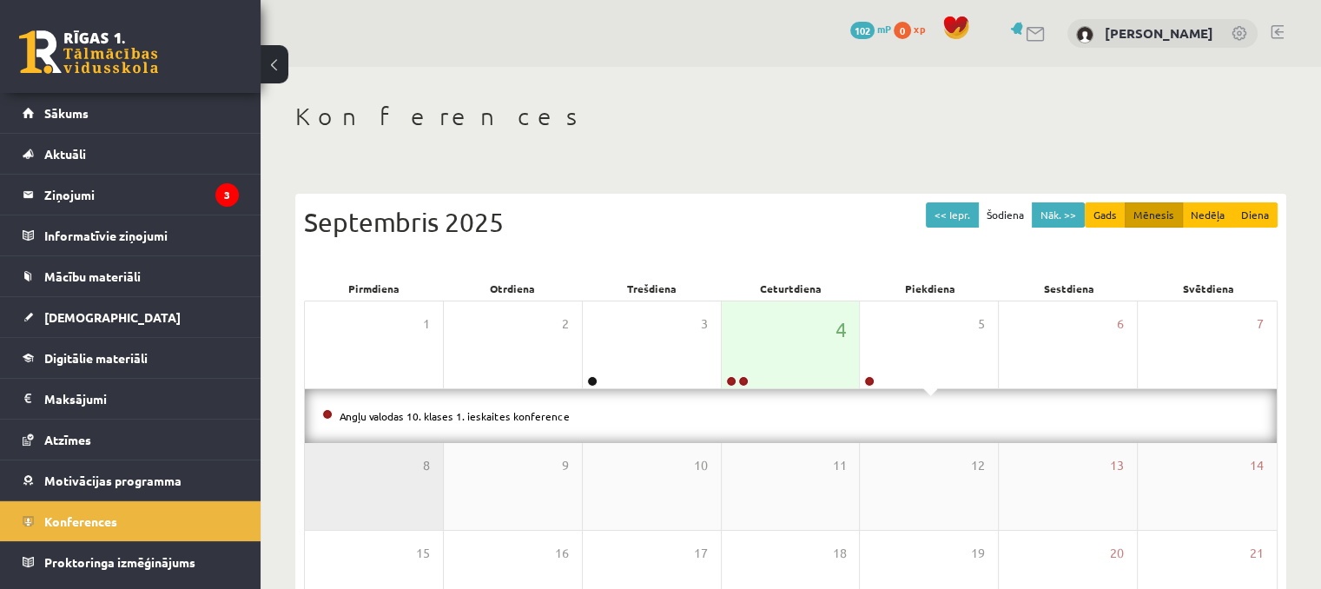
drag, startPoint x: 406, startPoint y: 508, endPoint x: 420, endPoint y: 489, distance: 23.6
click at [406, 508] on div "8" at bounding box center [374, 486] width 138 height 87
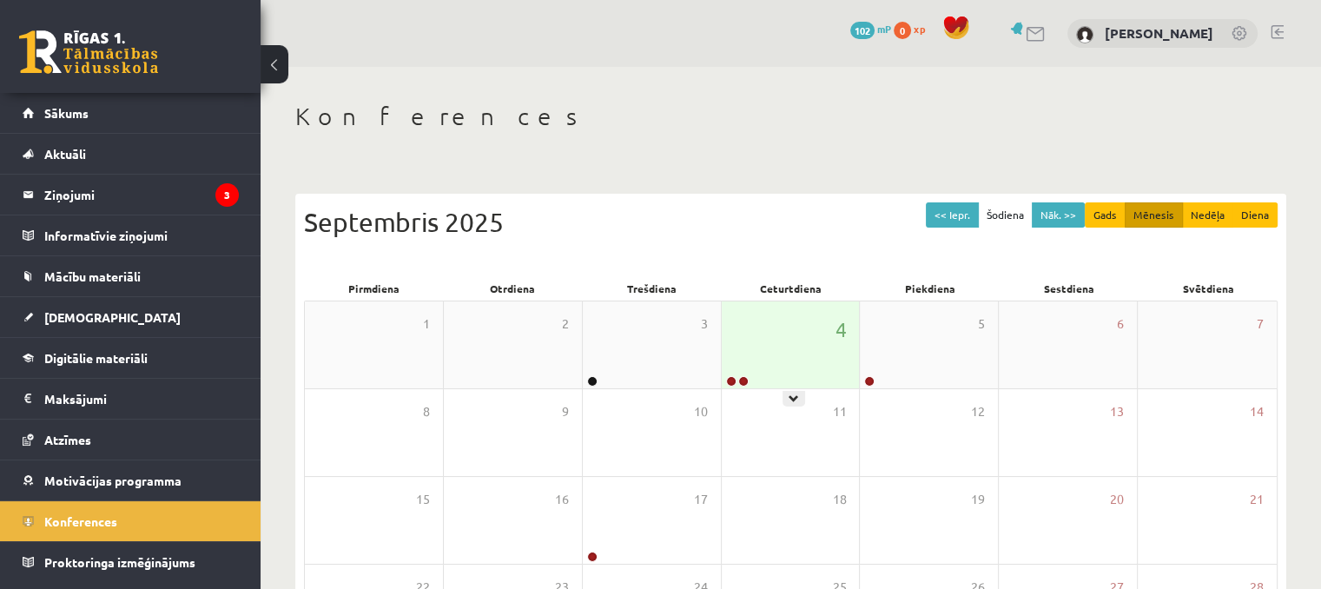
click at [761, 359] on div "4" at bounding box center [791, 344] width 138 height 87
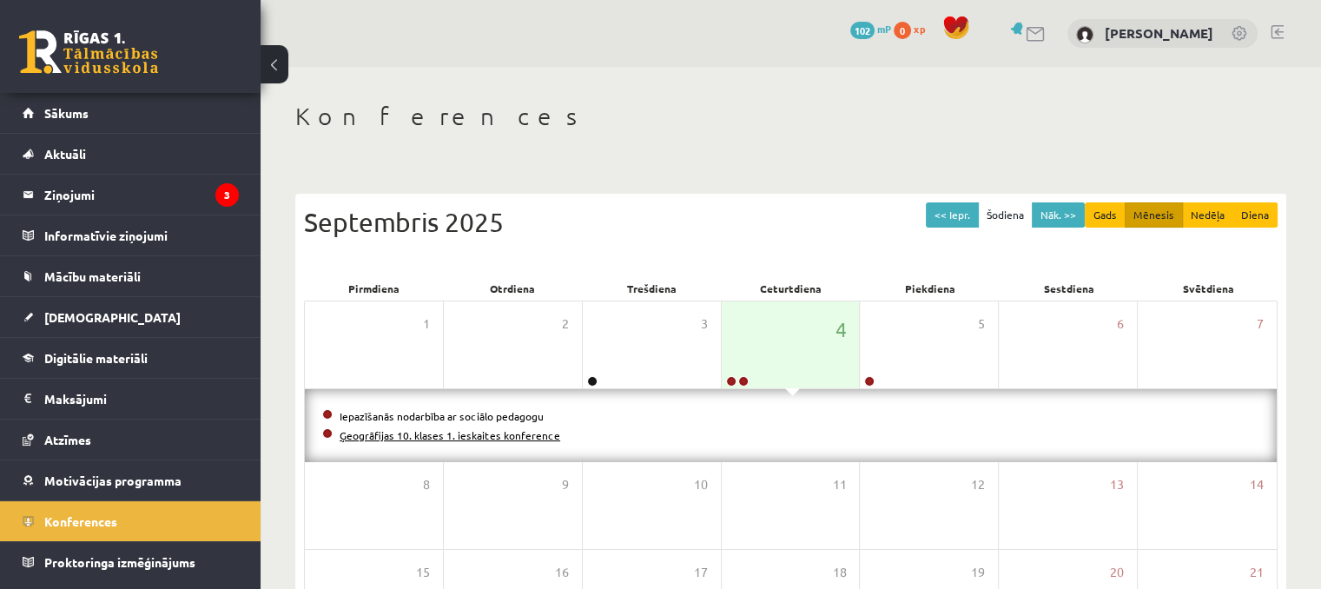
click at [452, 438] on link "Ģeogrāfijas 10. klases 1. ieskaites konference" at bounding box center [450, 435] width 221 height 14
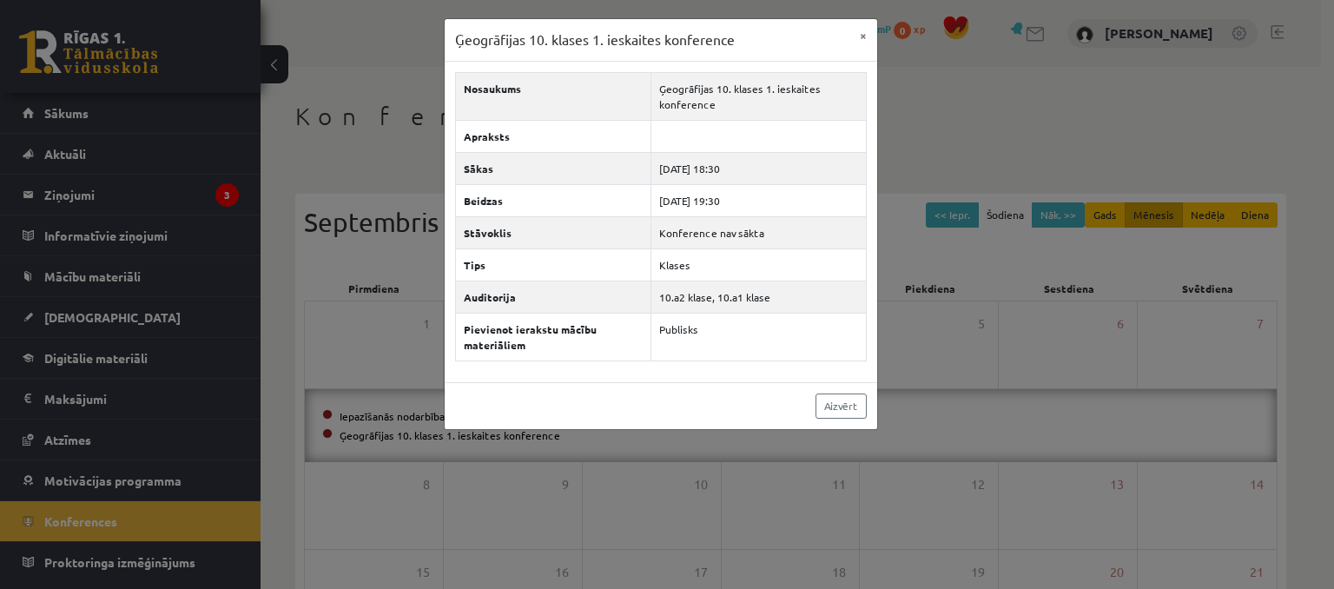
click at [358, 468] on div "Ģeogrāfijas 10. klases 1. ieskaites konference × Nosaukums Ģeogrāfijas 10. klas…" at bounding box center [667, 294] width 1334 height 589
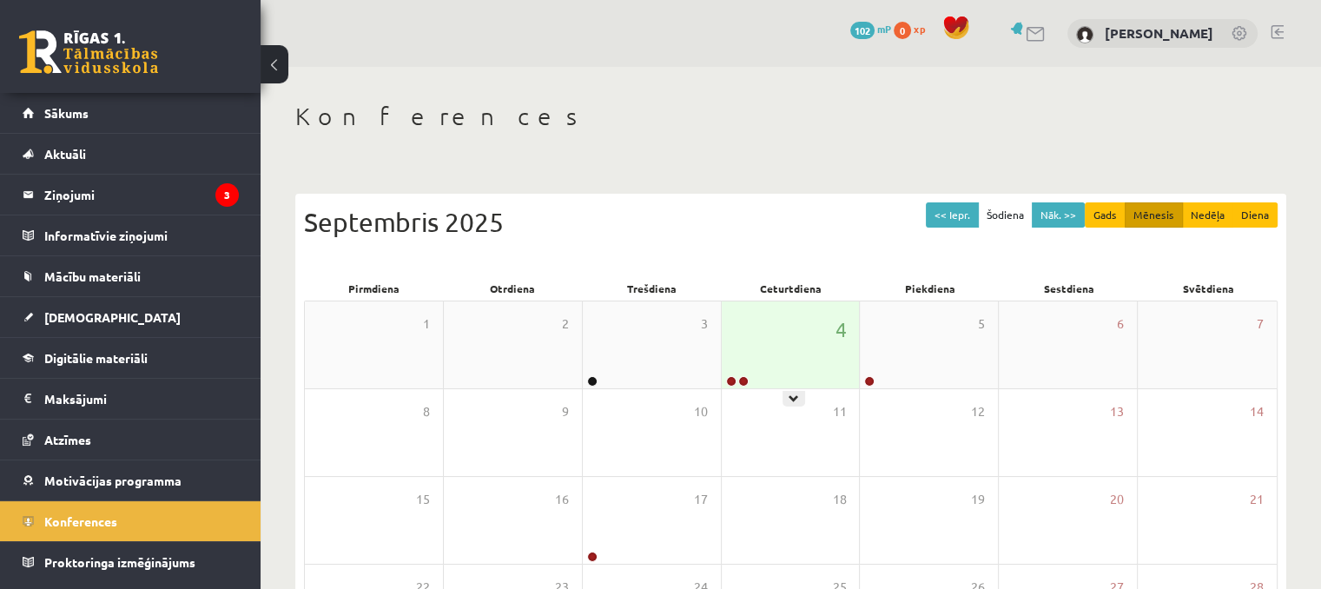
click at [778, 339] on div "4" at bounding box center [791, 344] width 138 height 87
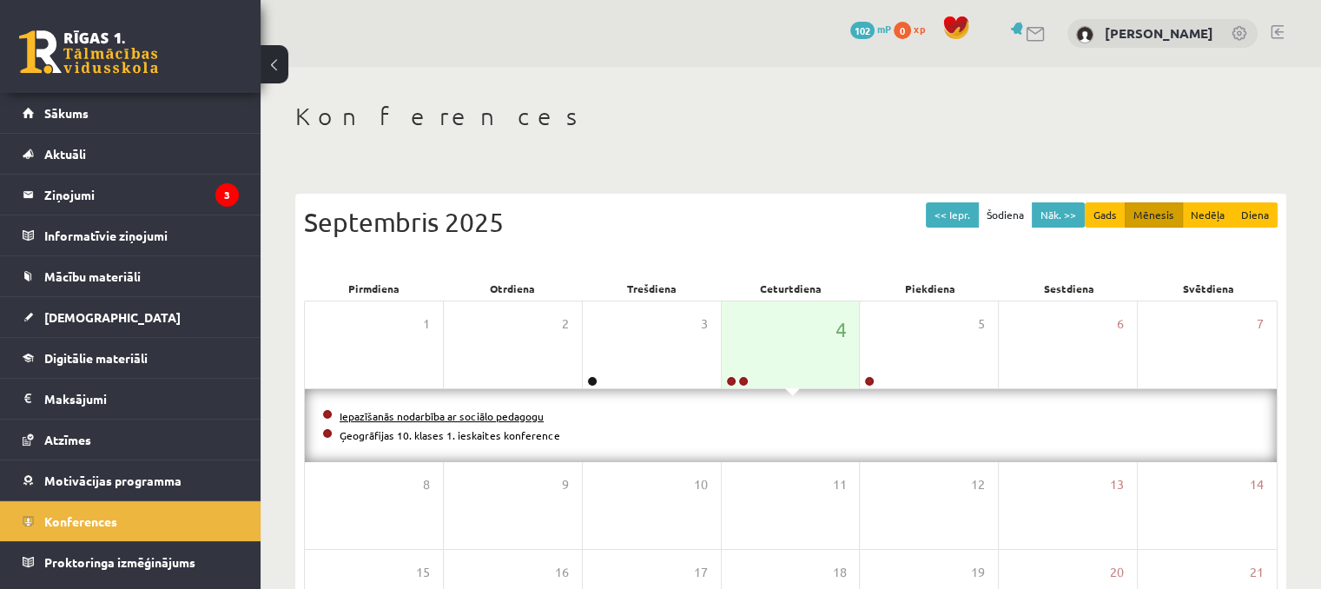
click at [419, 413] on link "Iepazīšanās nodarbība ar sociālo pedagogu" at bounding box center [442, 416] width 204 height 14
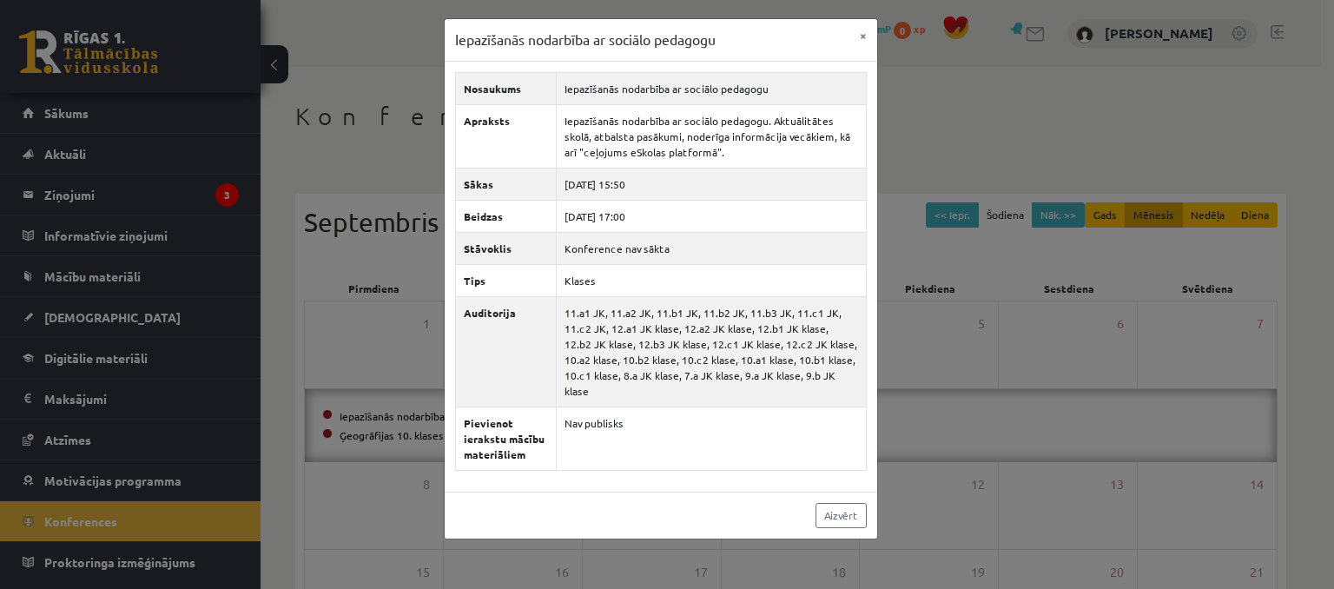
drag, startPoint x: 414, startPoint y: 380, endPoint x: 392, endPoint y: 338, distance: 48.2
click at [412, 376] on div "Iepazīšanās nodarbība ar sociālo pedagogu × Nosaukums Iepazīšanās nodarbība ar …" at bounding box center [667, 294] width 1334 height 589
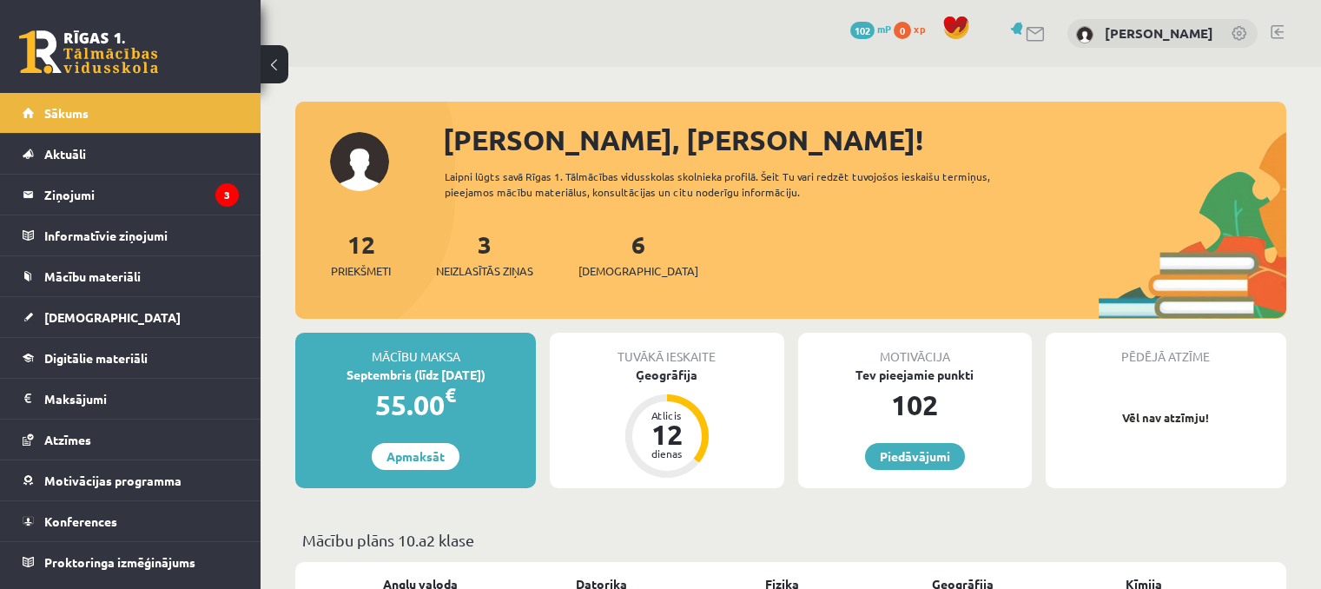
scroll to position [1042, 0]
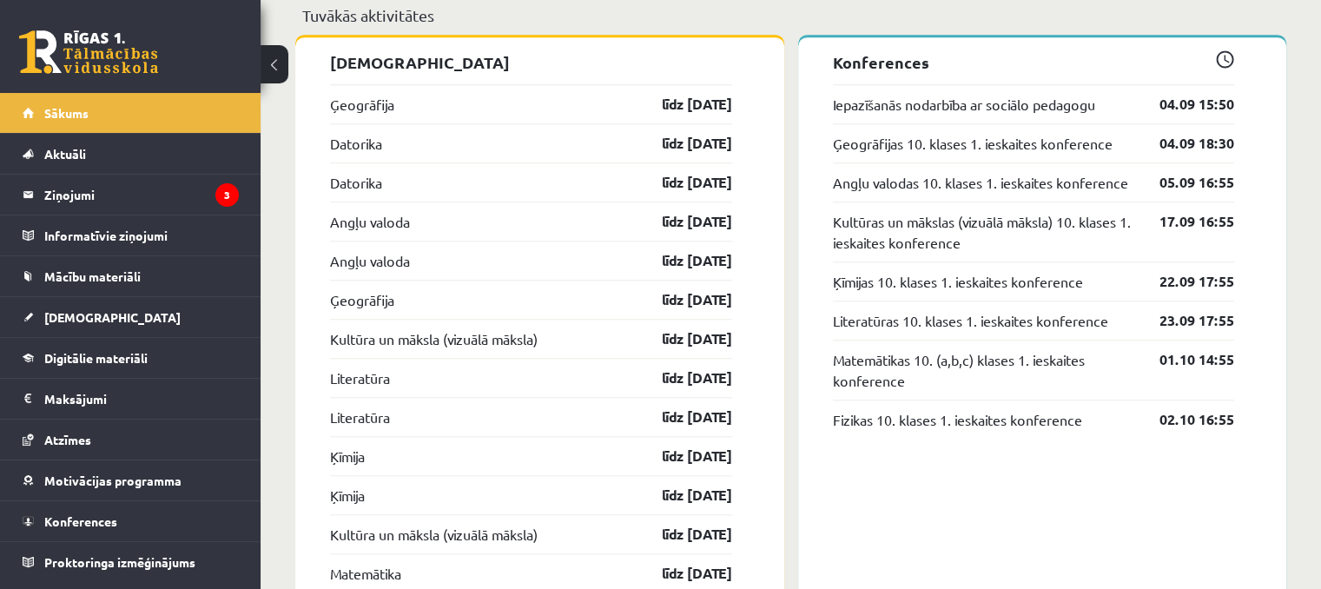
scroll to position [1563, 0]
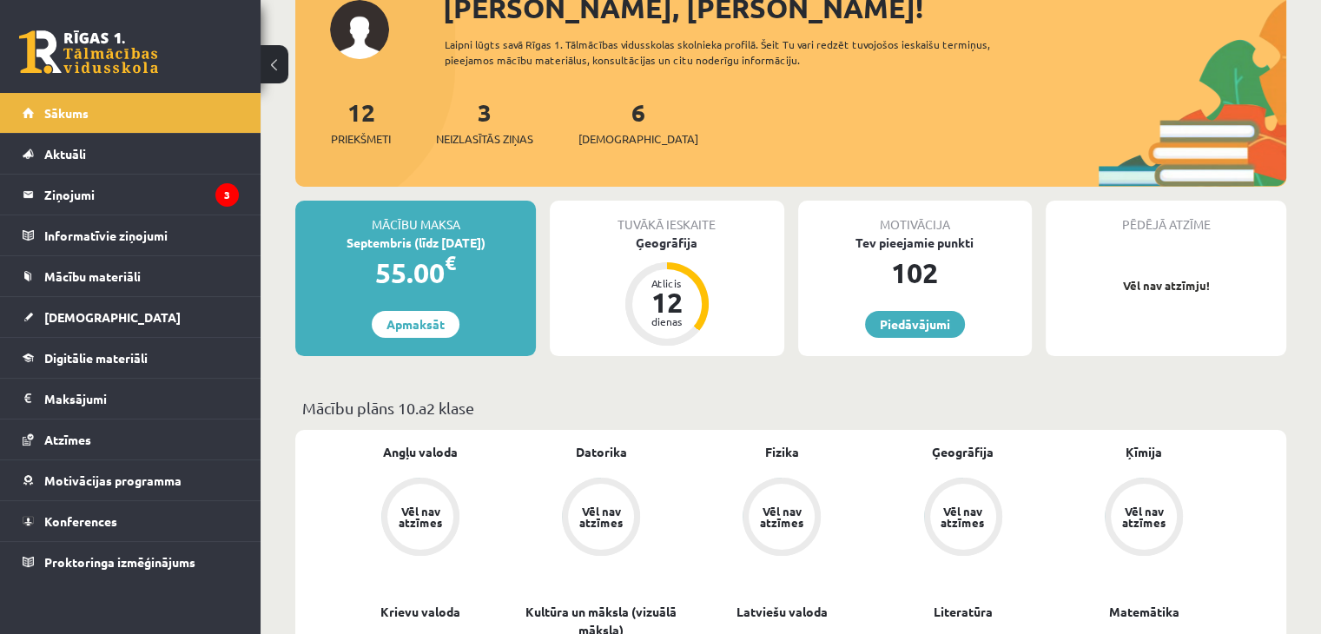
scroll to position [153, 0]
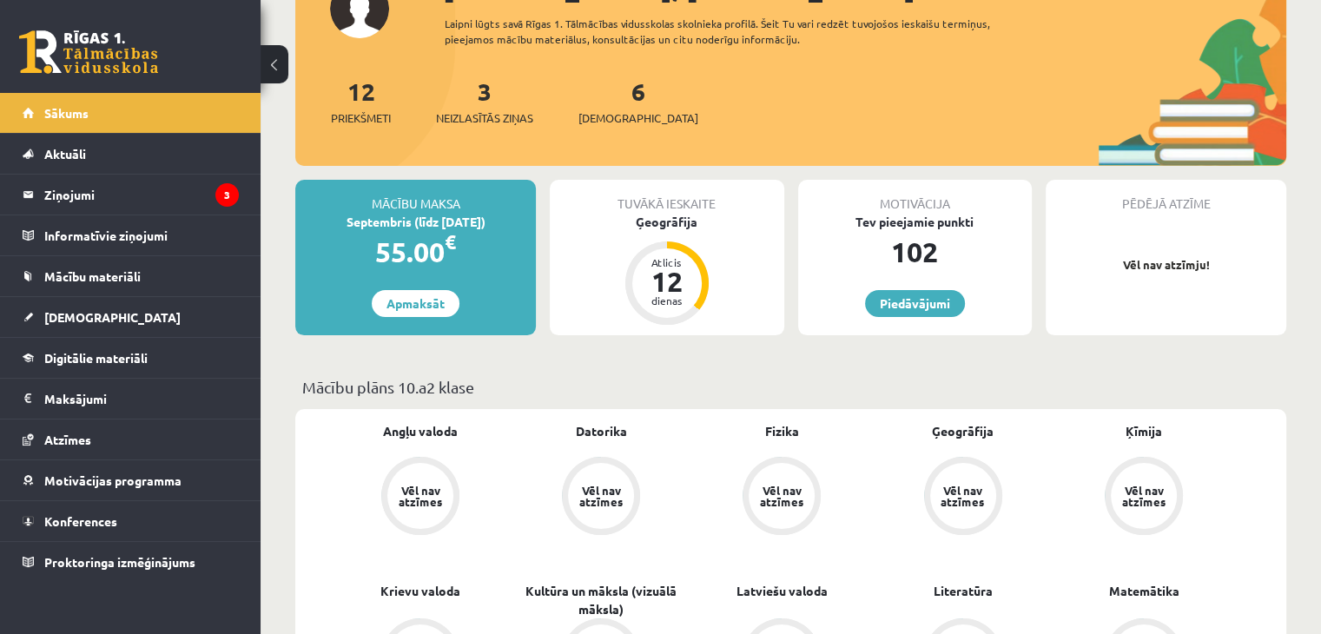
click at [663, 203] on div "Tuvākā ieskaite" at bounding box center [667, 196] width 234 height 33
click at [661, 222] on div "Ģeogrāfija" at bounding box center [667, 222] width 234 height 18
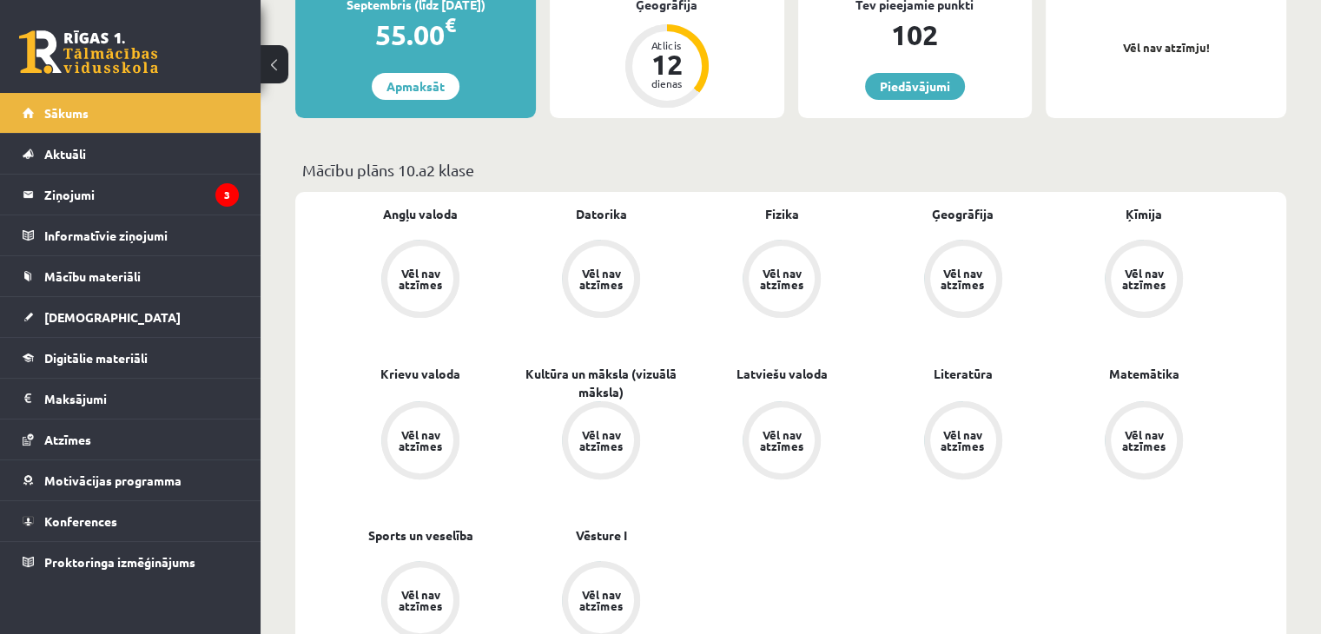
scroll to position [373, 0]
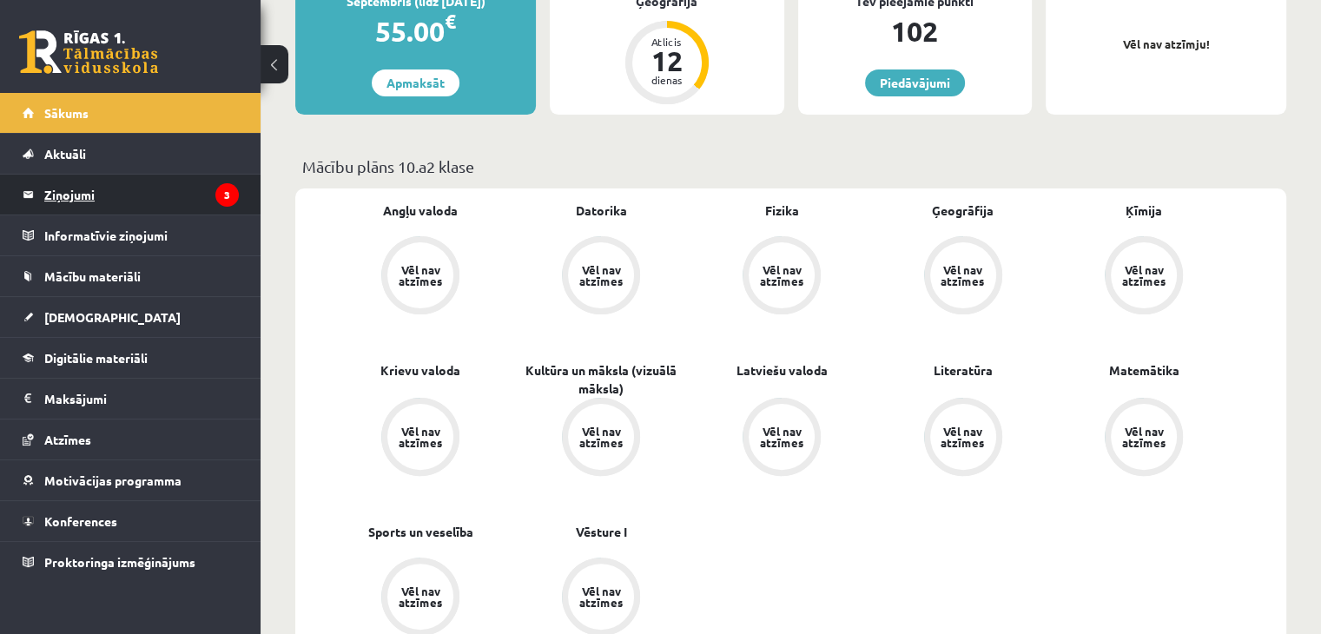
click at [135, 203] on legend "Ziņojumi 3" at bounding box center [141, 195] width 194 height 40
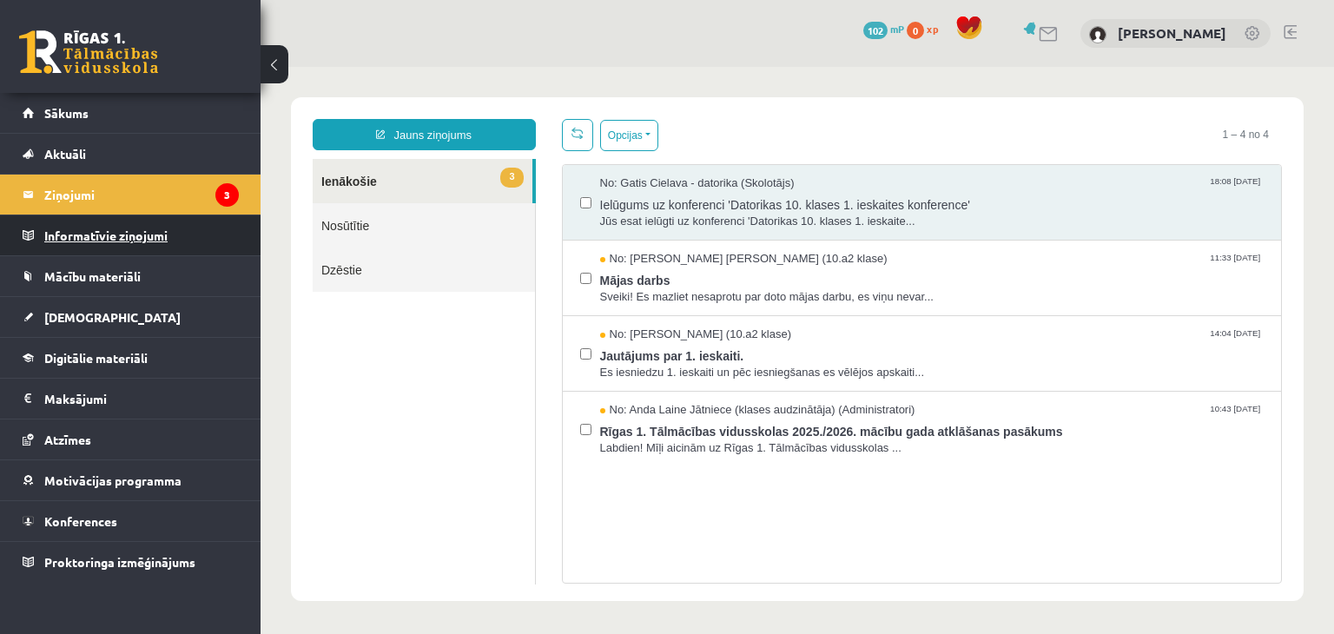
click at [128, 249] on legend "Informatīvie ziņojumi 0" at bounding box center [141, 235] width 194 height 40
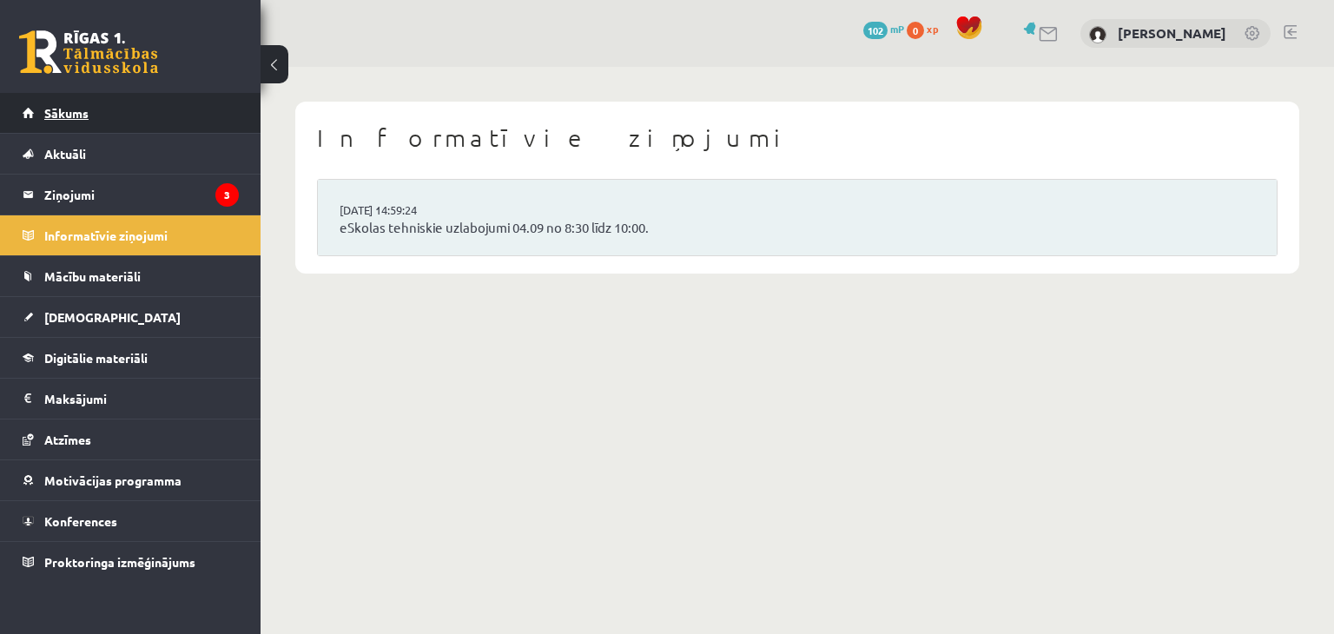
click at [111, 121] on link "Sākums" at bounding box center [131, 113] width 216 height 40
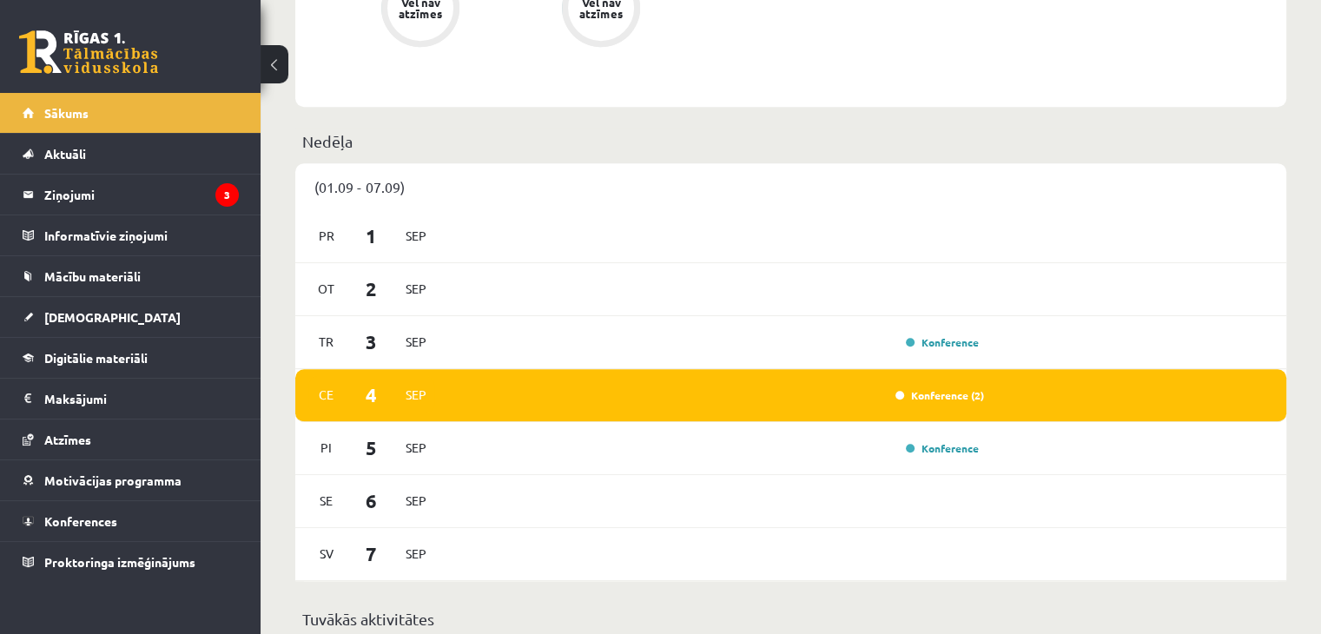
scroll to position [962, 0]
click at [920, 338] on link "Konference" at bounding box center [942, 342] width 73 height 14
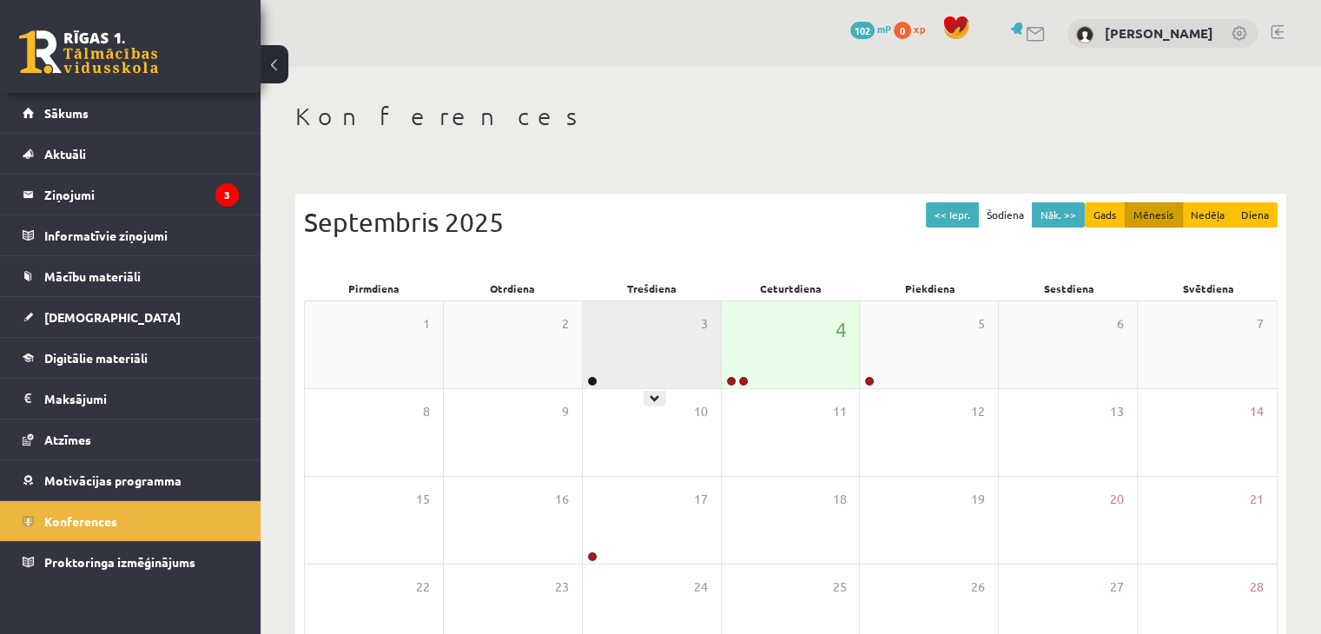
click at [670, 365] on div "3" at bounding box center [652, 344] width 138 height 87
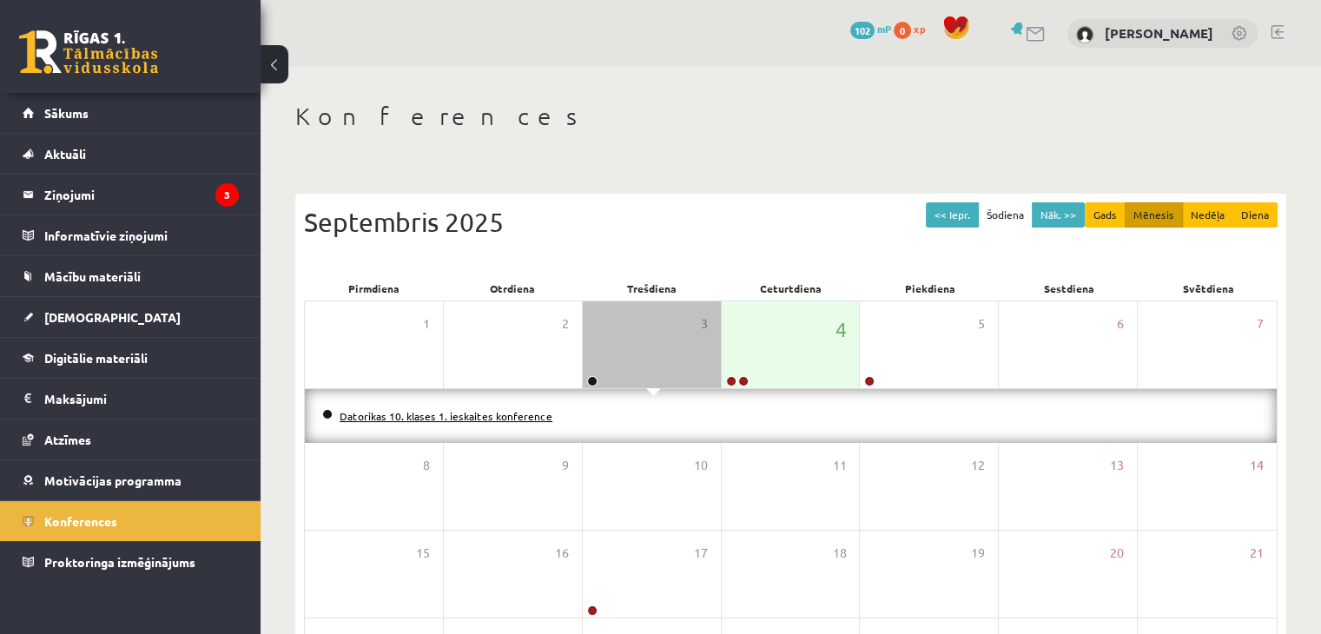
click at [520, 418] on link "Datorikas 10. klases 1. ieskaites konference" at bounding box center [446, 416] width 213 height 14
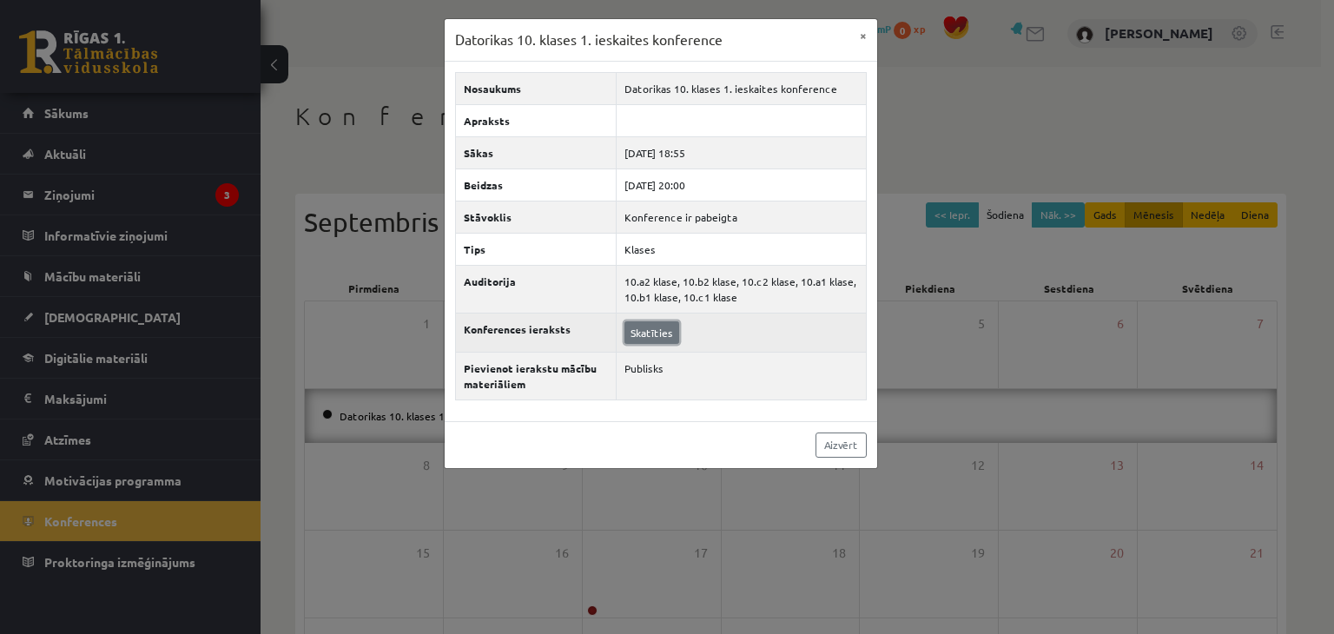
click at [653, 325] on link "Skatīties" at bounding box center [651, 332] width 55 height 23
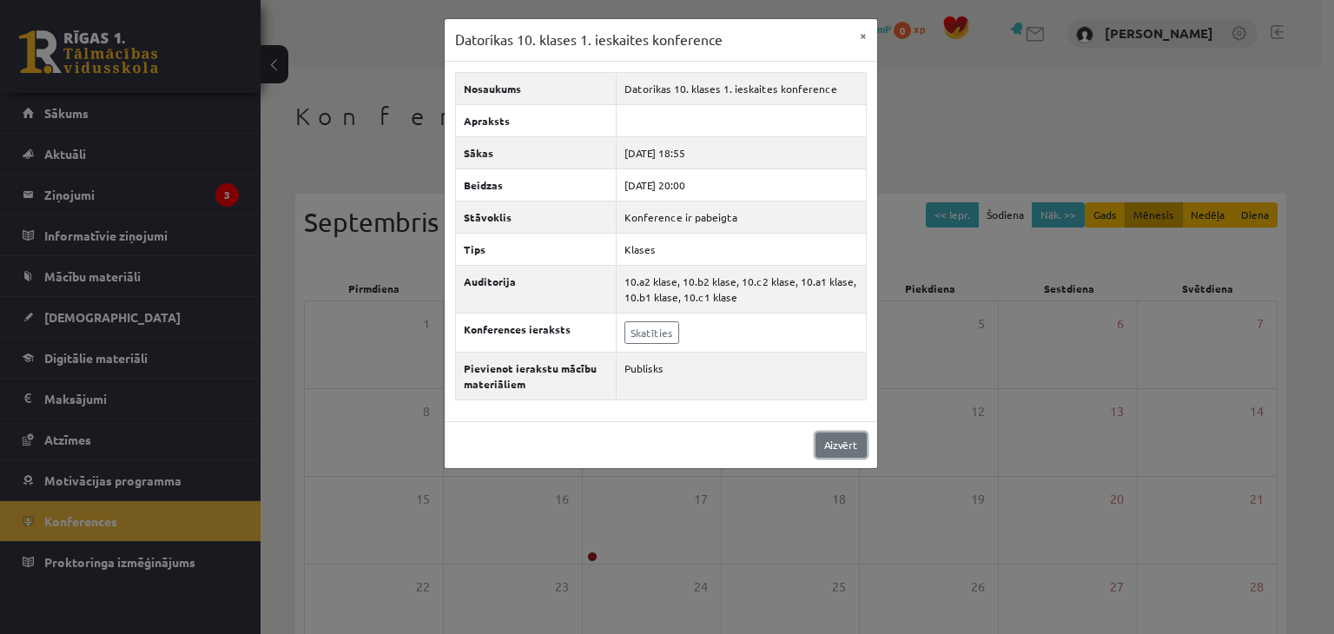
click at [851, 435] on link "Aizvērt" at bounding box center [840, 444] width 51 height 25
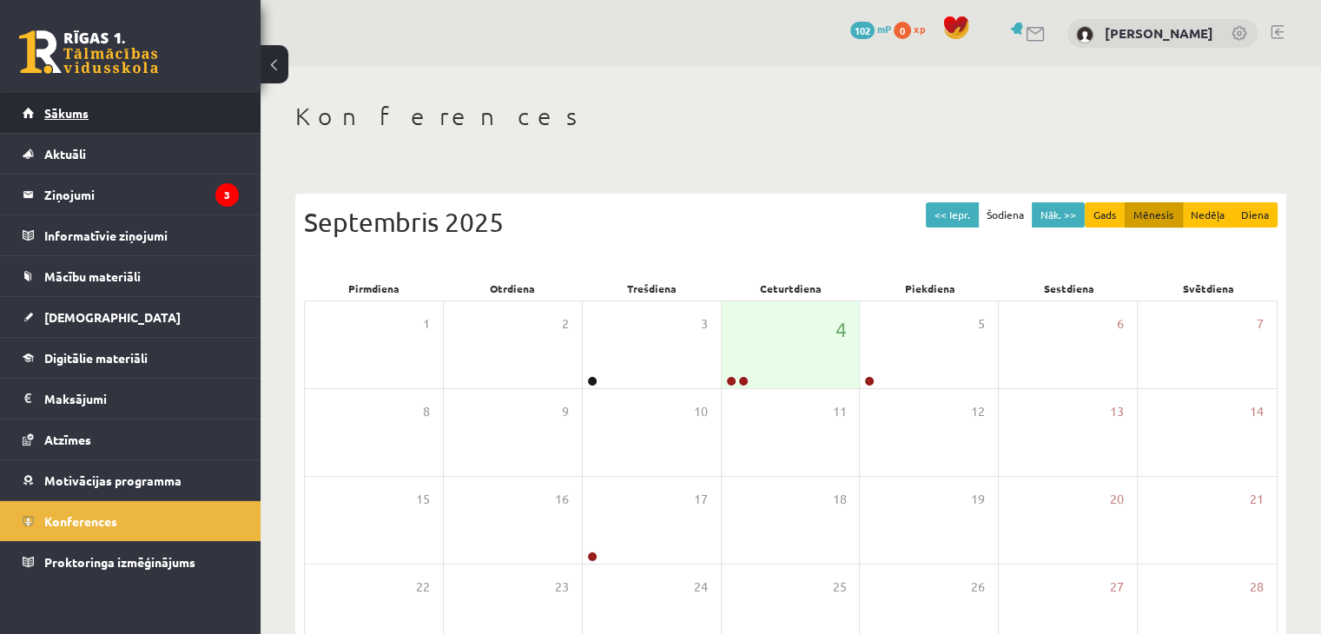
click at [163, 122] on link "Sākums" at bounding box center [131, 113] width 216 height 40
